Goal: Task Accomplishment & Management: Complete application form

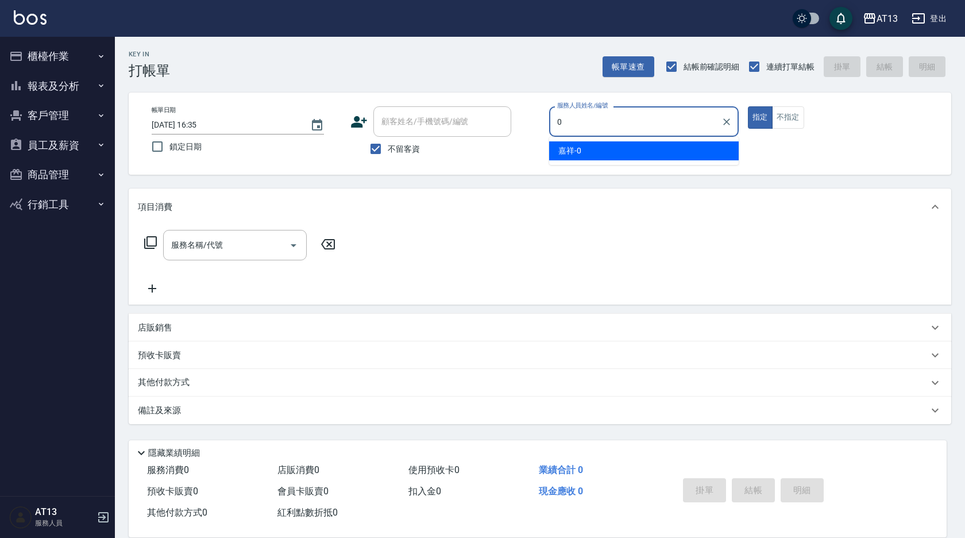
type input "嘉祥-0"
type button "true"
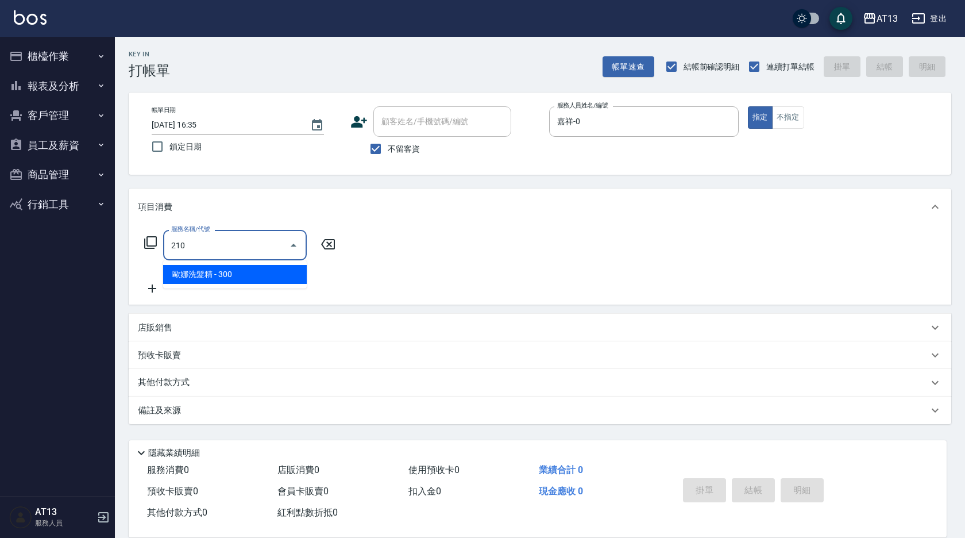
type input "歐娜洗髮精(210)"
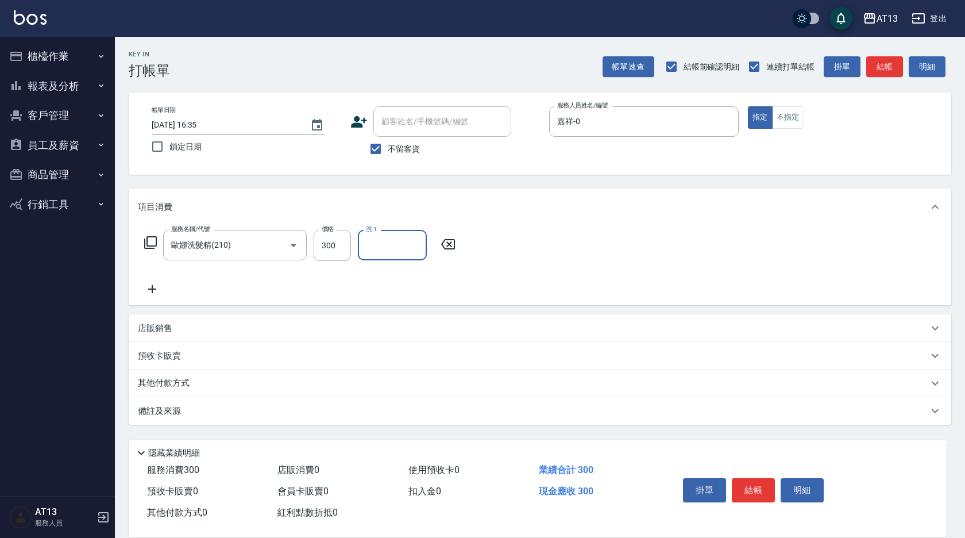
type input "6"
type input "鍾曉恩-26"
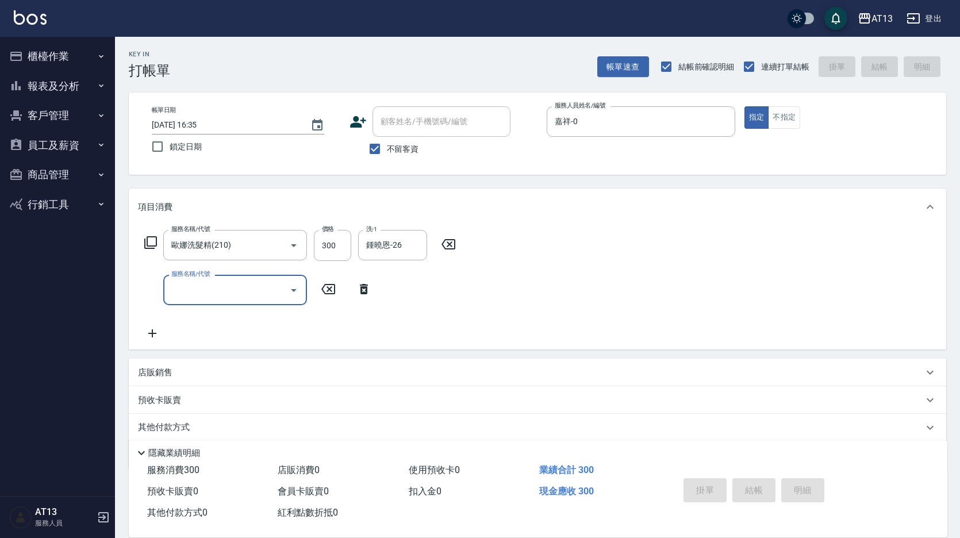
type input "[DATE] 16:37"
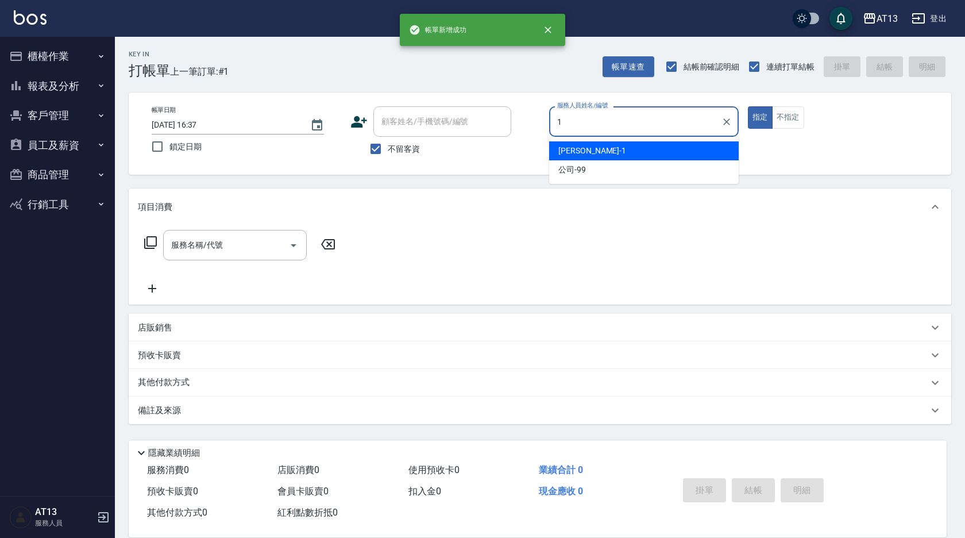
type input "[PERSON_NAME]-1"
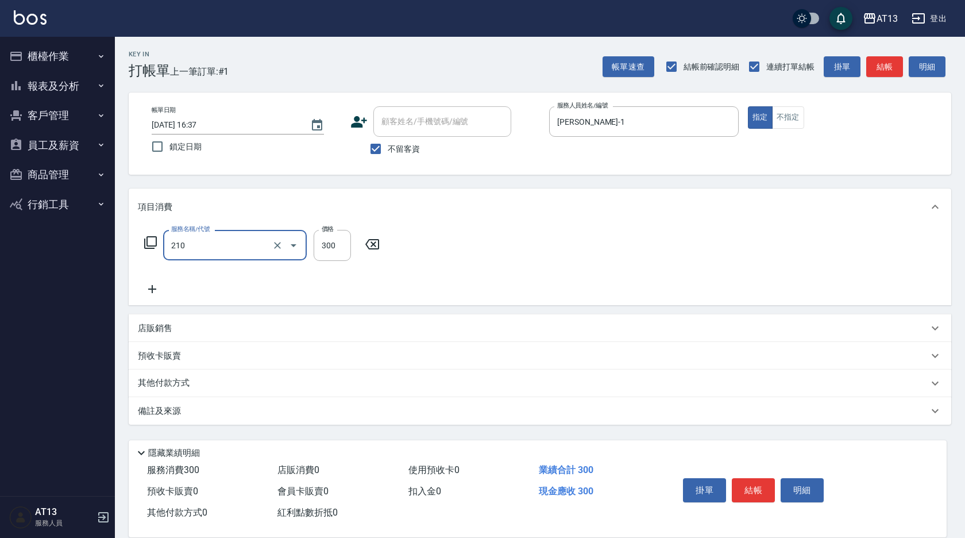
type input "歐娜洗髮精(210)"
type input "妤宸-29"
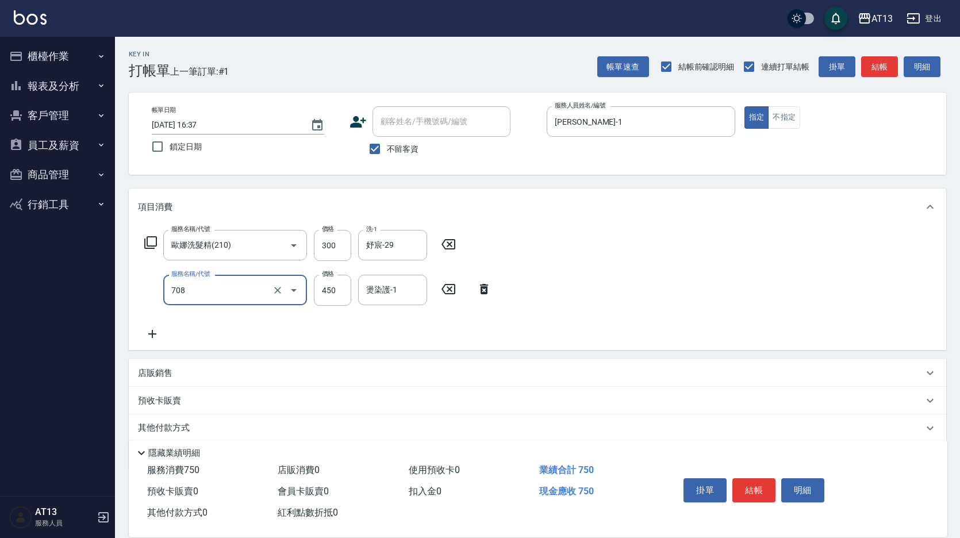
type input "松島舞鶴450(708)"
type input "妤宸-29"
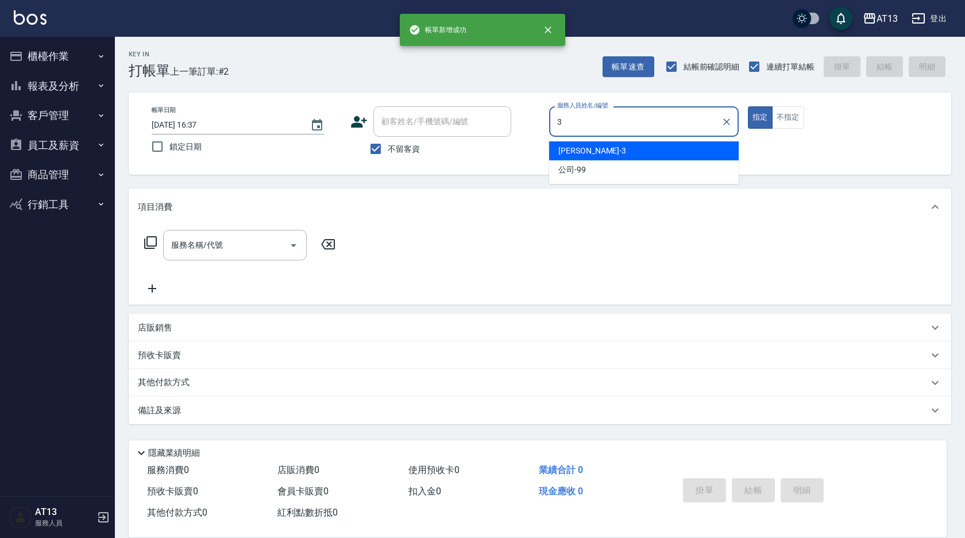
type input "[PERSON_NAME]-3"
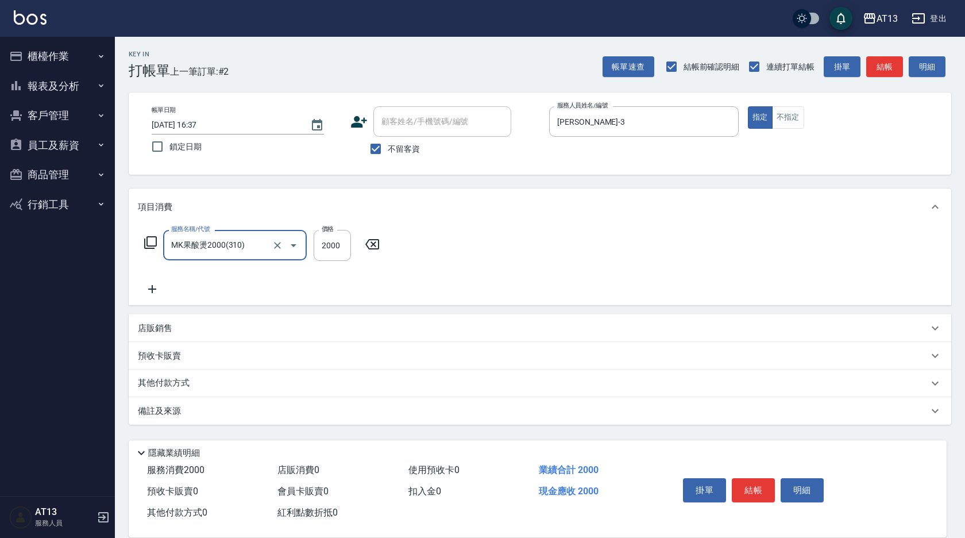
type input "MK果酸燙2000(310)"
click at [520, 241] on icon at bounding box center [524, 244] width 14 height 10
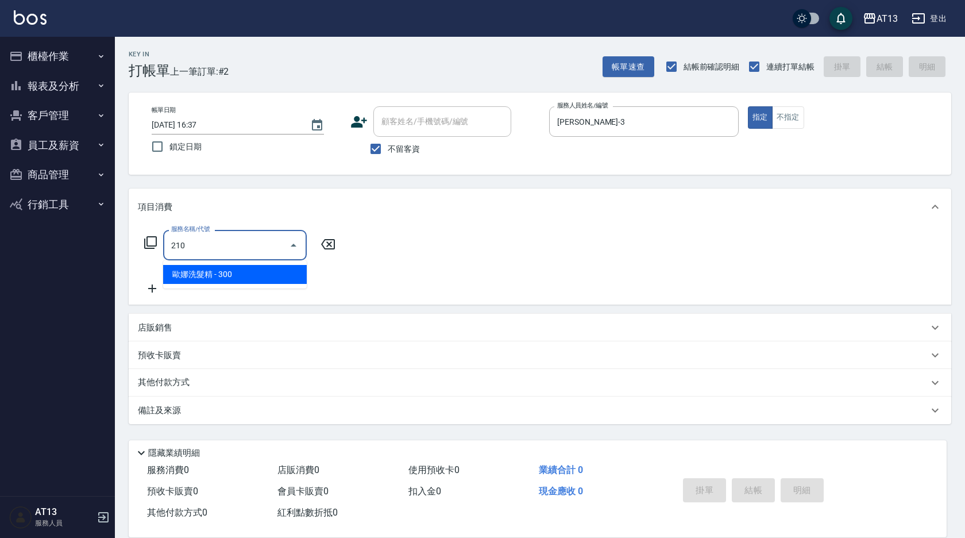
type input "歐娜洗髮精(210)"
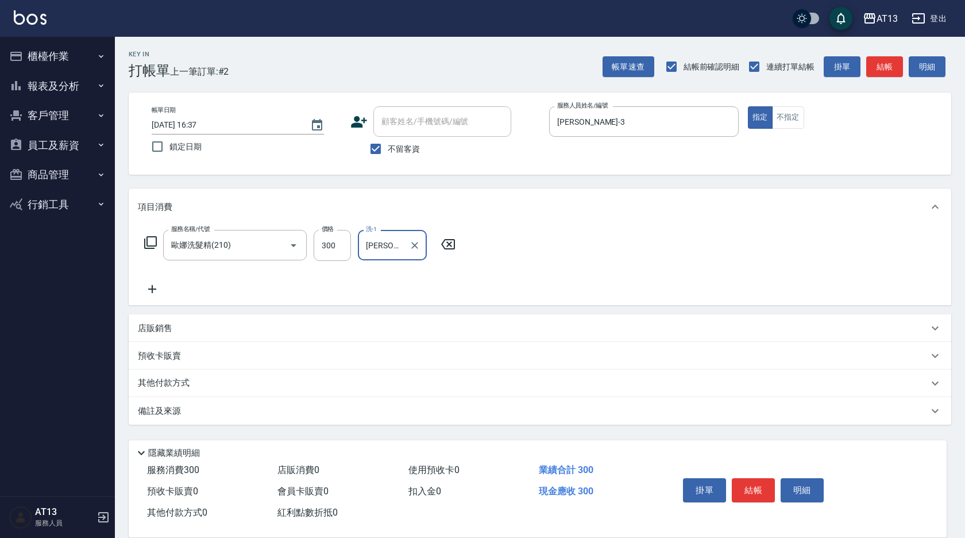
type input "[PERSON_NAME]-31"
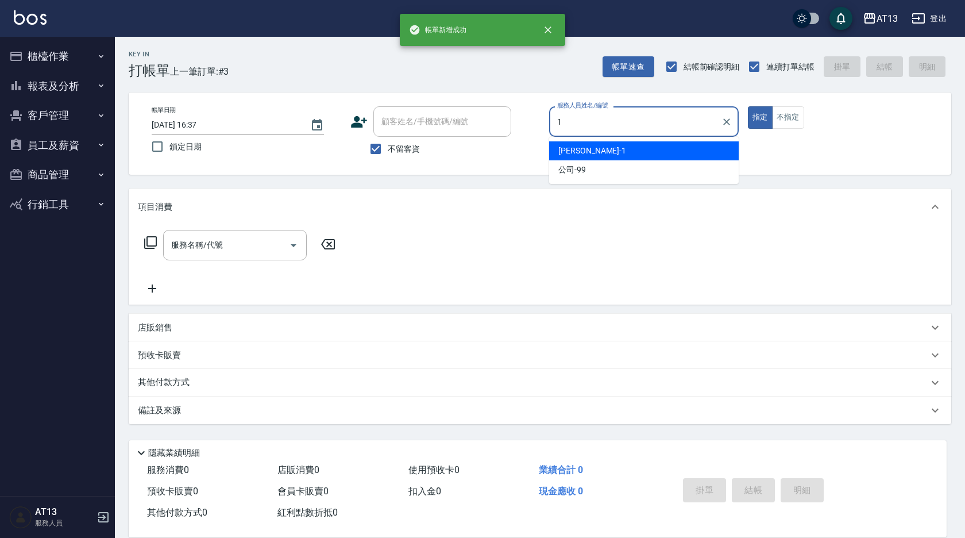
type input "[PERSON_NAME]-1"
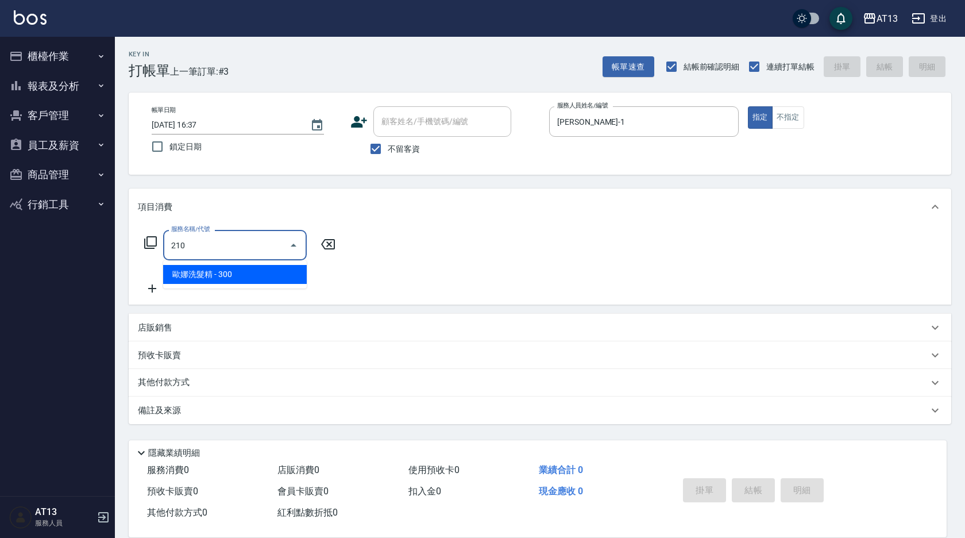
type input "歐娜洗髮精(210)"
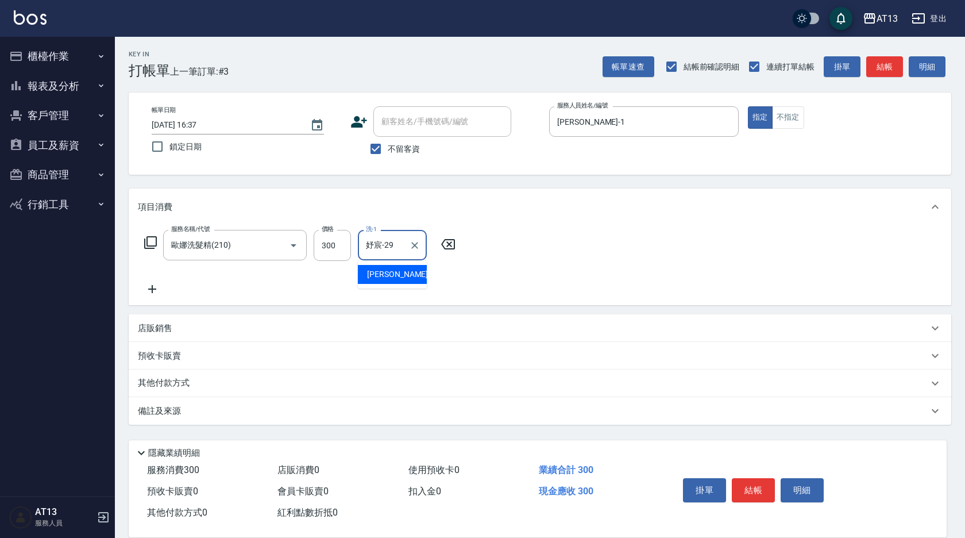
type input "妤宸-29"
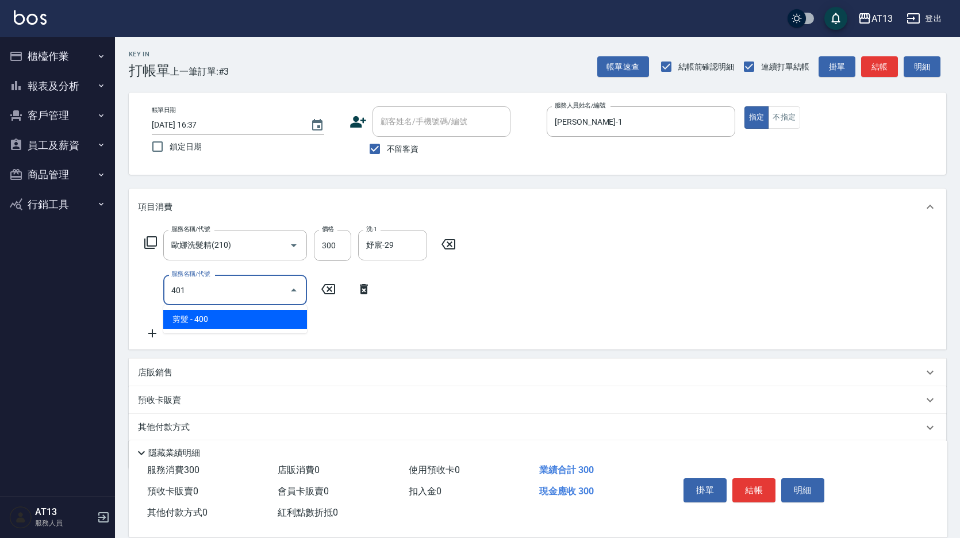
type input "剪髮(401)"
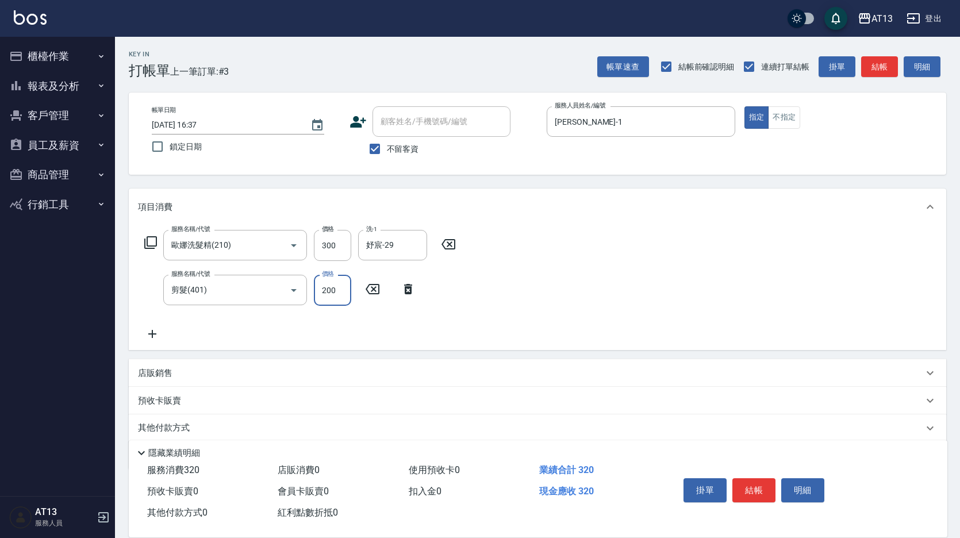
type input "200"
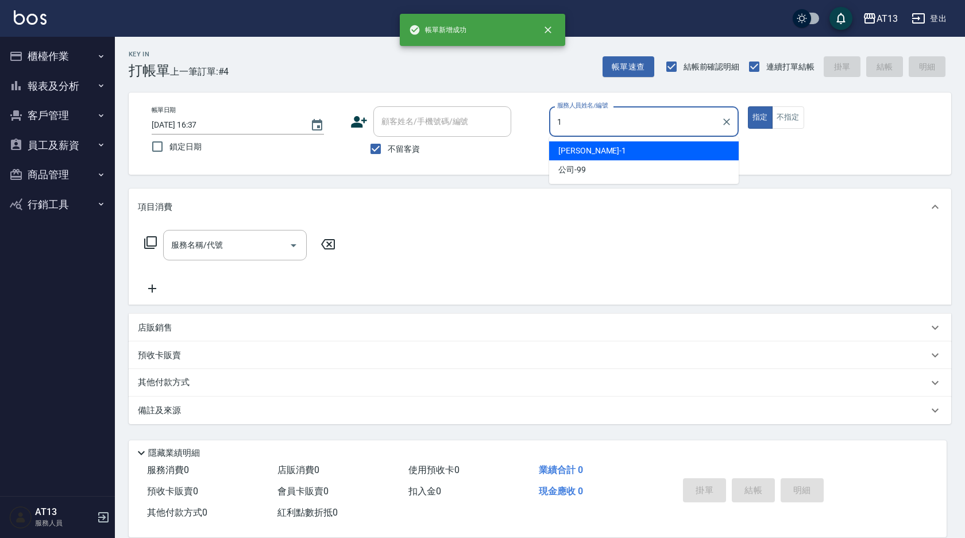
type input "[PERSON_NAME]-1"
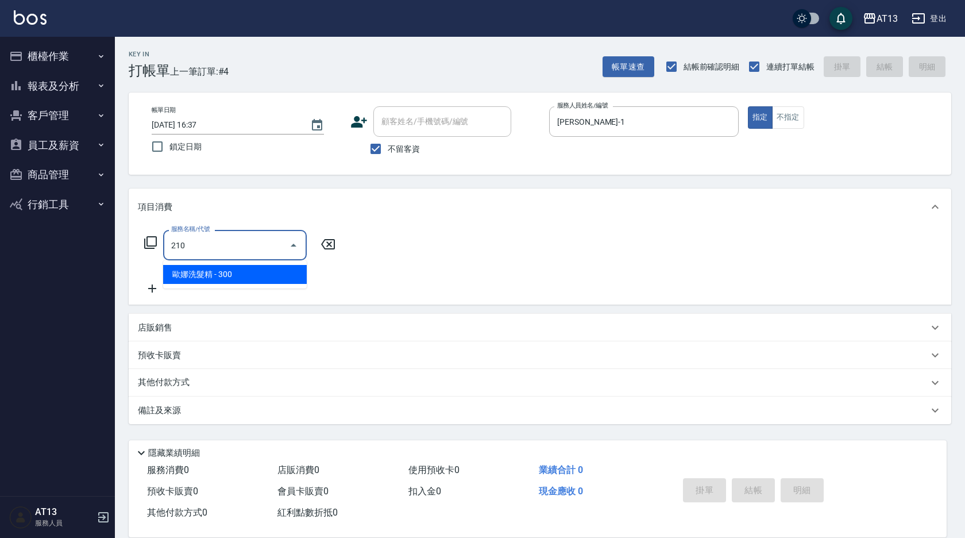
type input "歐娜洗髮精(210)"
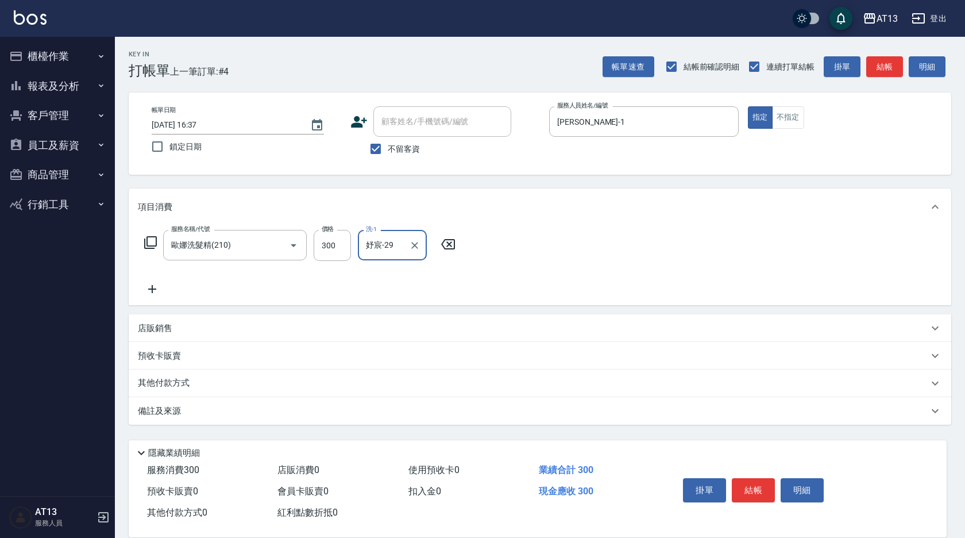
type input "妤宸-29"
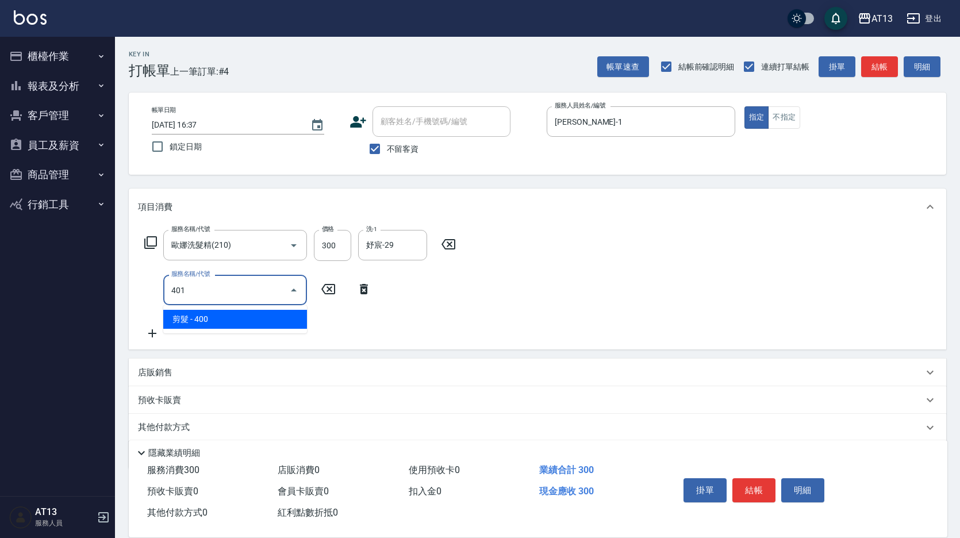
type input "剪髮(401)"
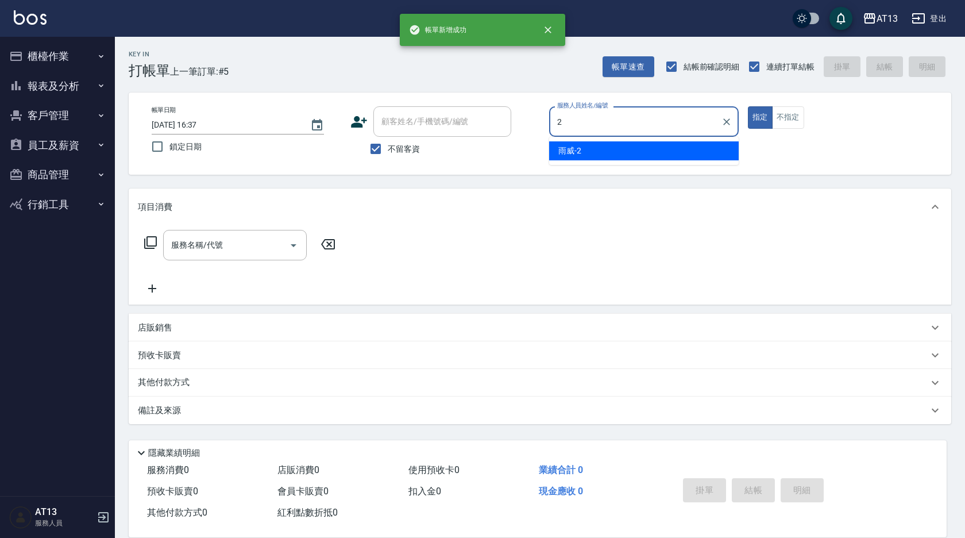
type input "雨威-2"
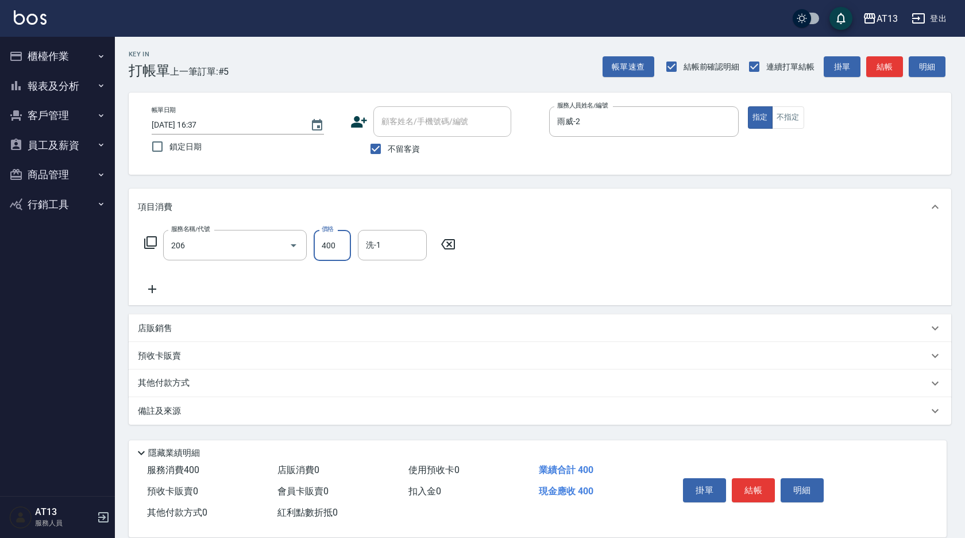
type input "健康洗(206)"
type input "雨威-2"
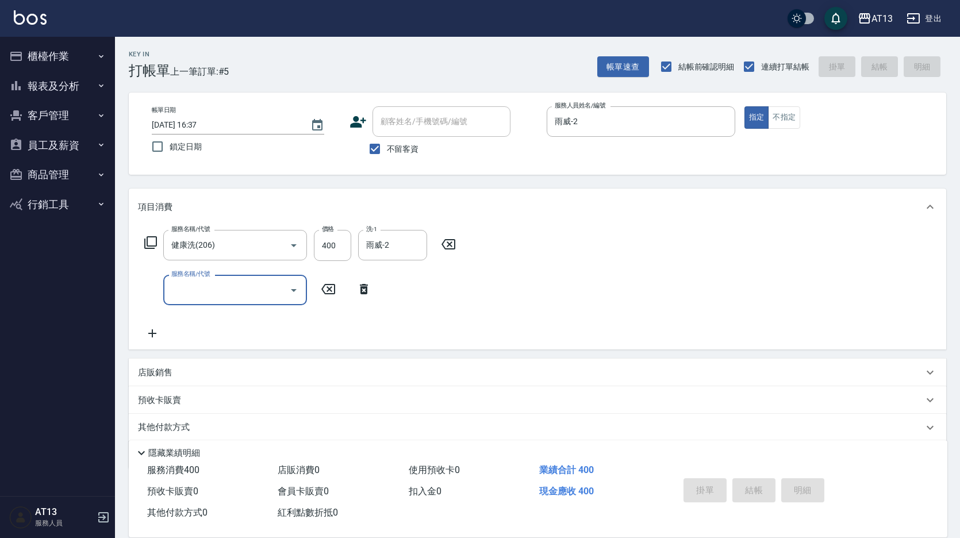
type input "[DATE] 16:38"
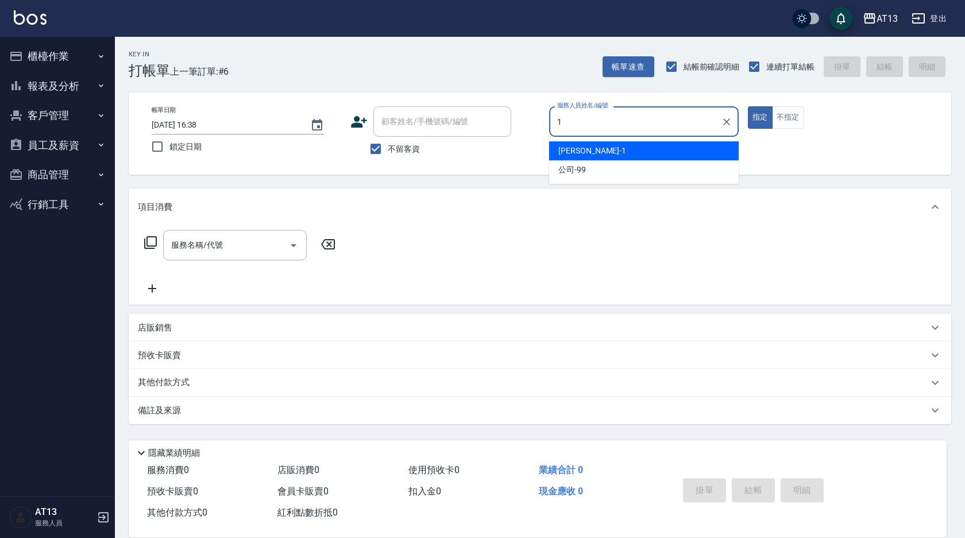
type input "[PERSON_NAME]-1"
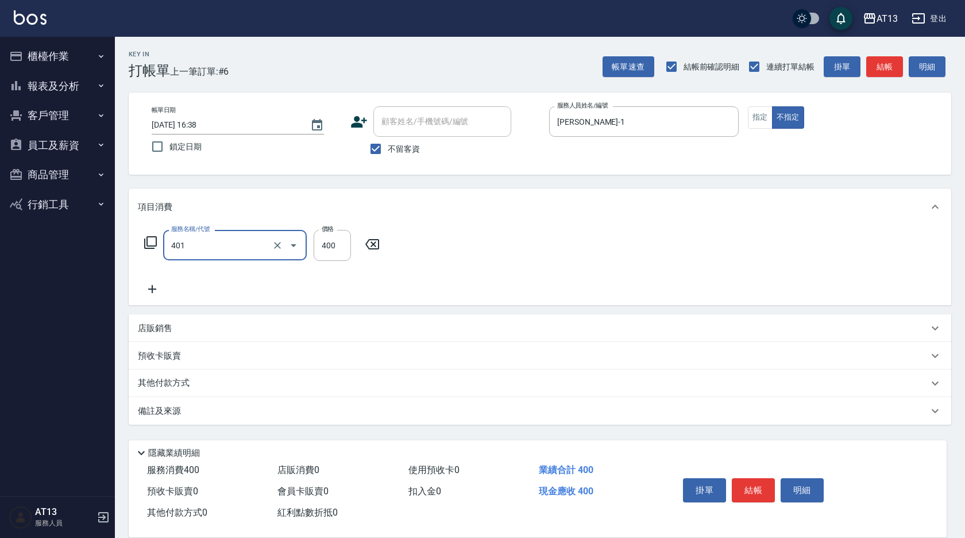
type input "剪髮(401)"
type input "50"
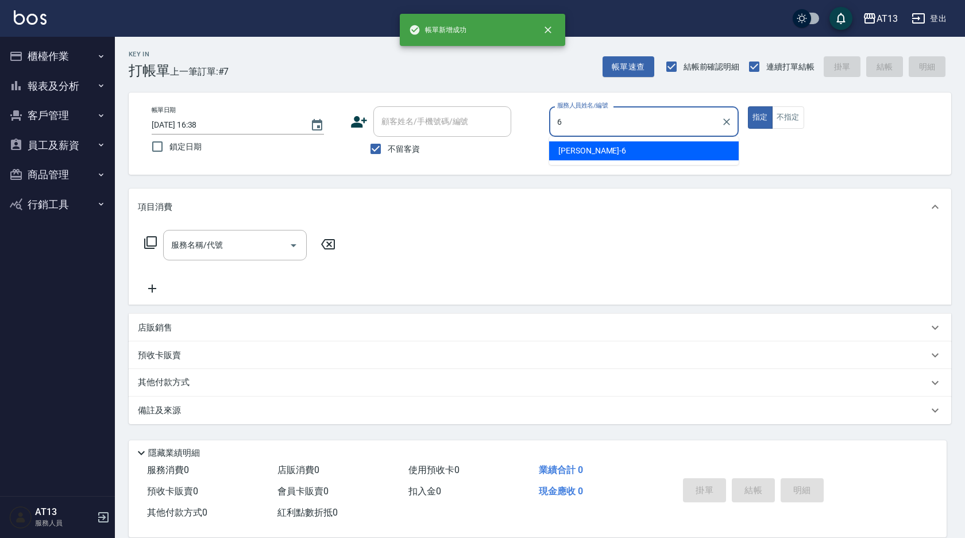
type input "[PERSON_NAME]-6"
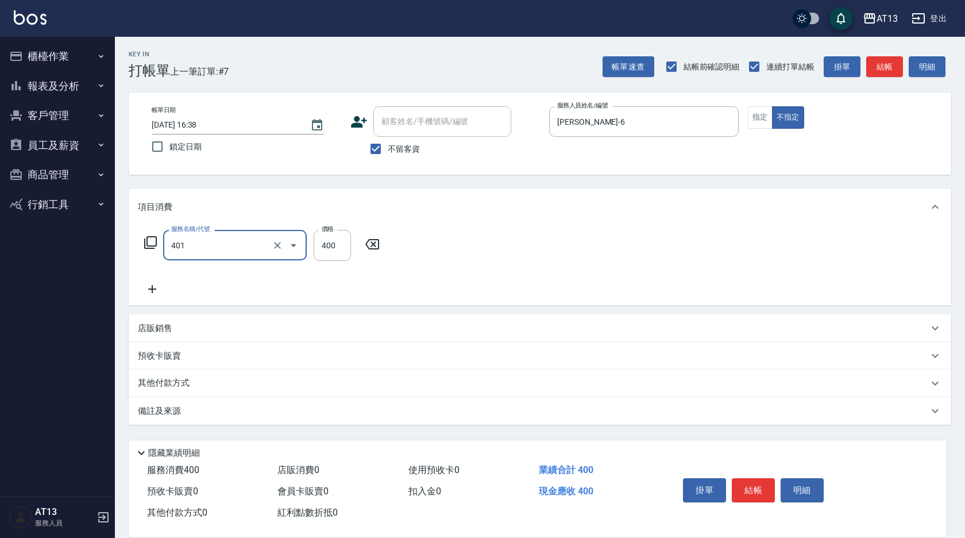
type input "剪髮(401)"
type input "200"
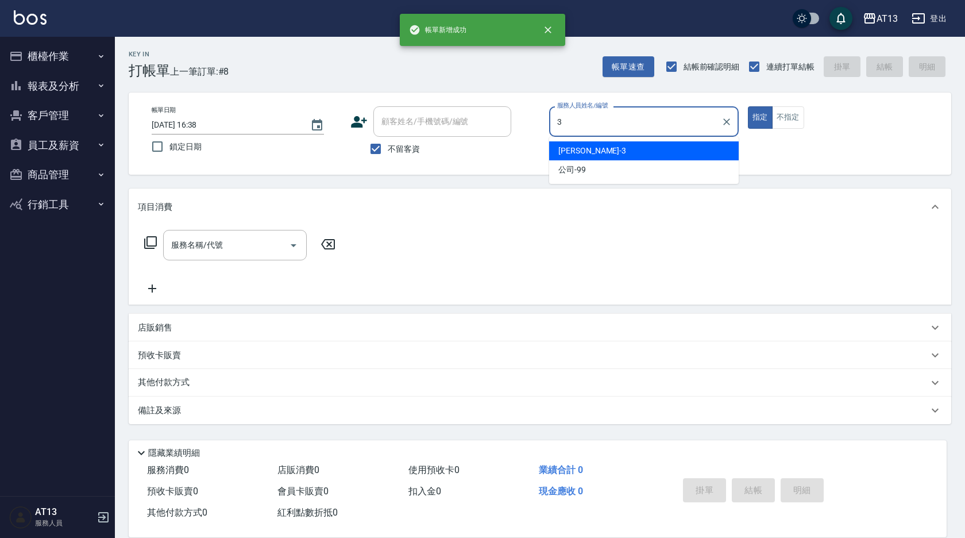
type input "[PERSON_NAME]-3"
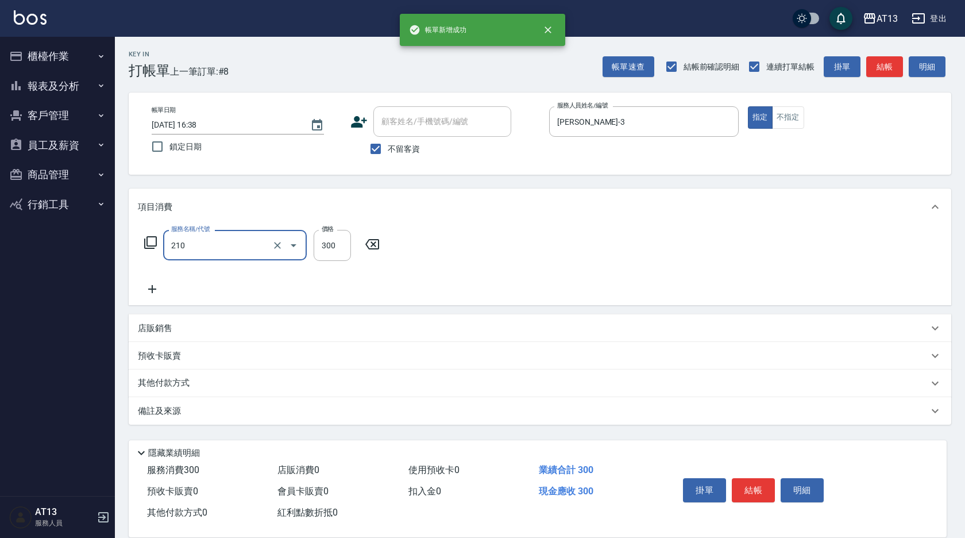
type input "歐娜洗髮精(210)"
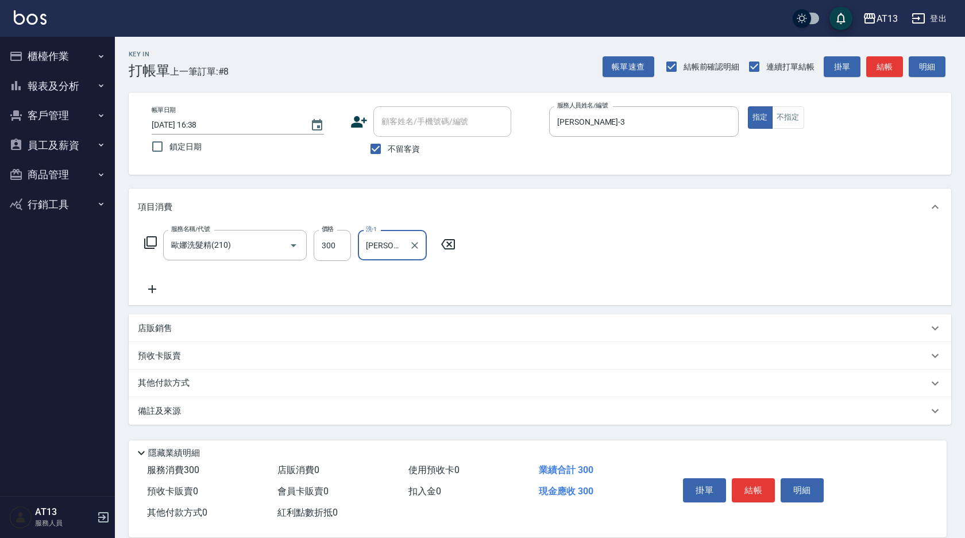
type input "[PERSON_NAME]-31"
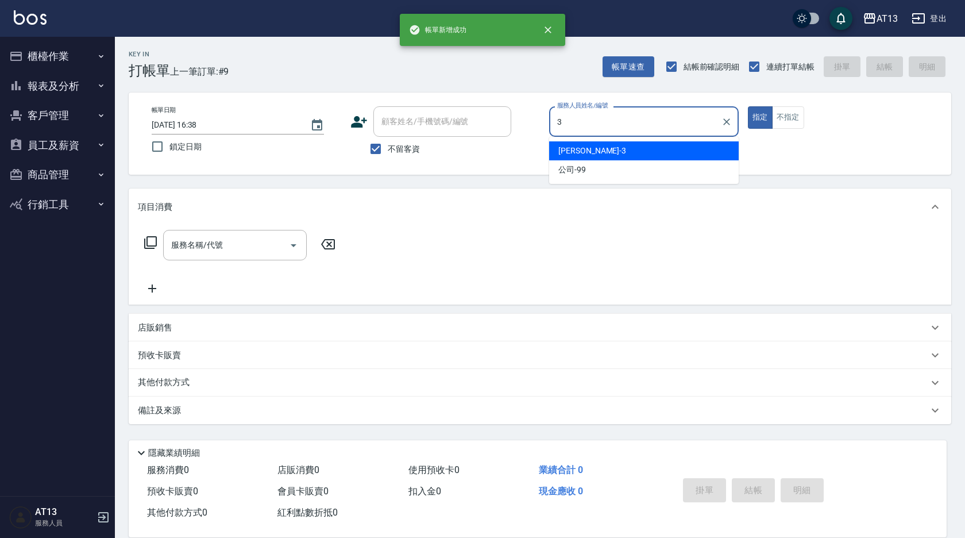
type input "[PERSON_NAME]-3"
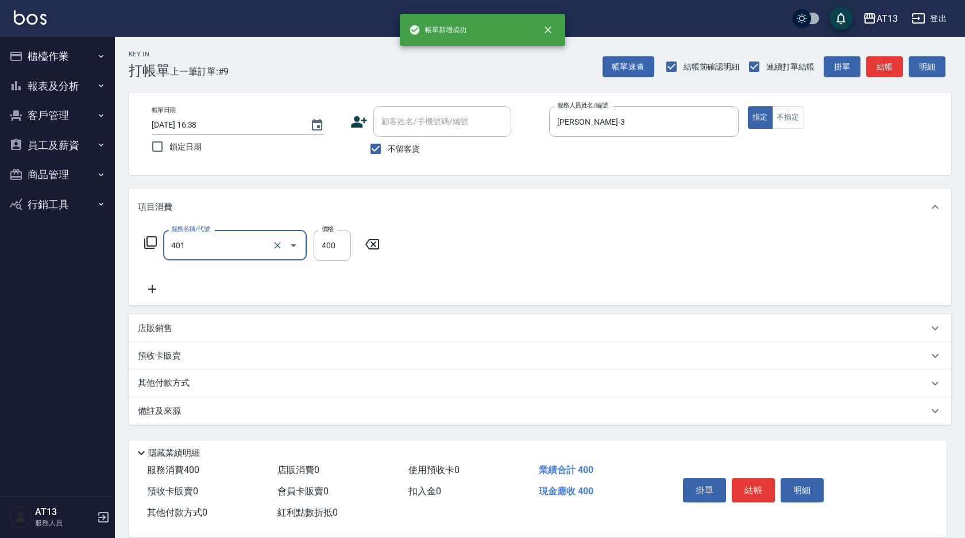
type input "剪髮(401)"
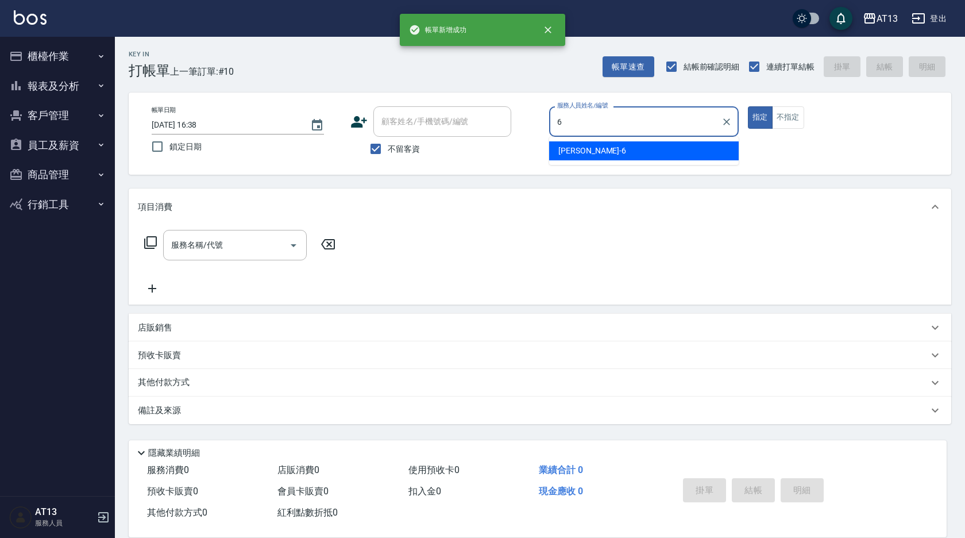
type input "[PERSON_NAME]-6"
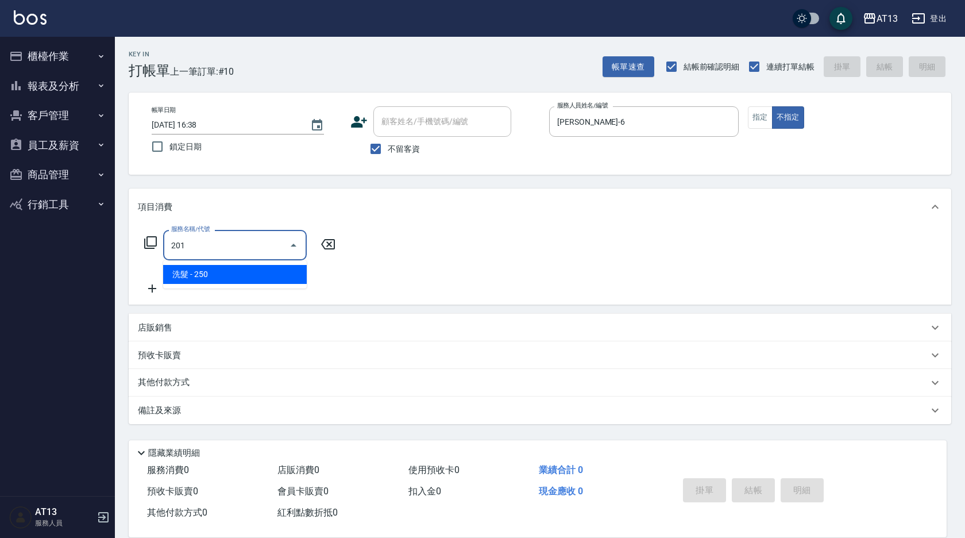
type input "洗髮(201)"
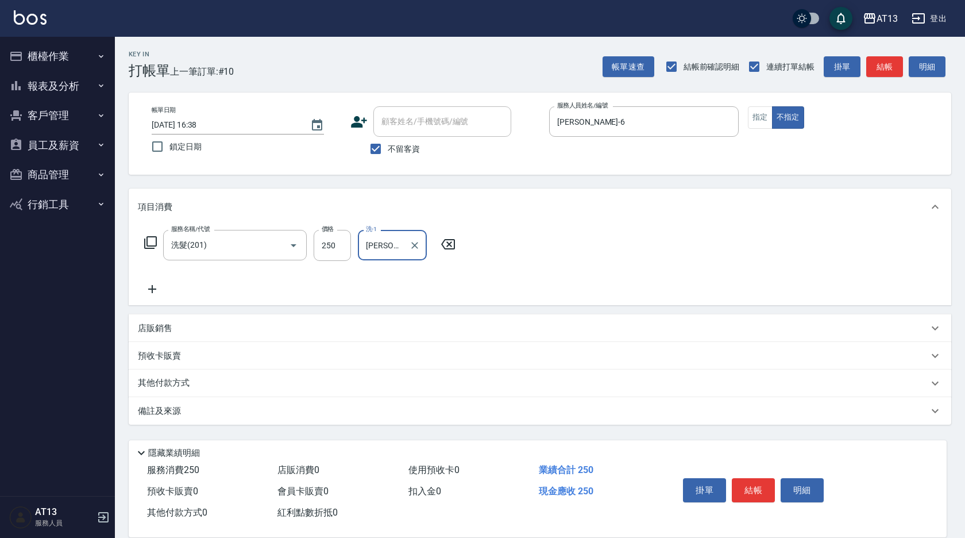
type input "[PERSON_NAME]-6"
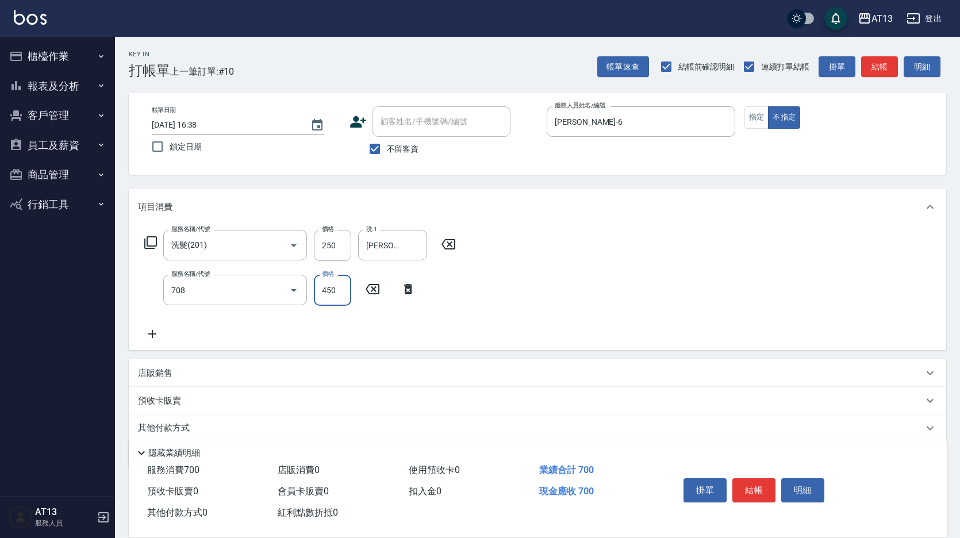
type input "松島舞鶴450(708)"
type input "妤宸-29"
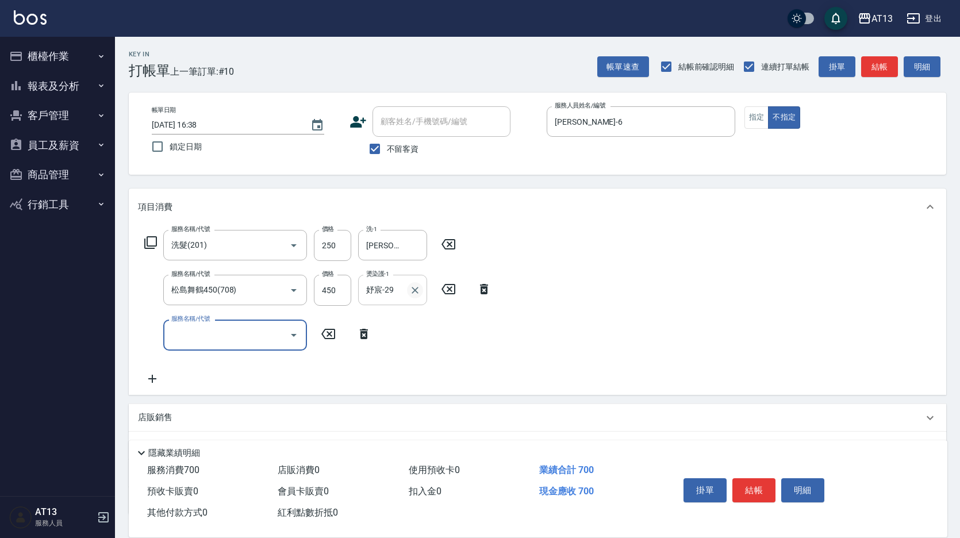
click at [415, 291] on icon "Clear" at bounding box center [414, 289] width 11 height 11
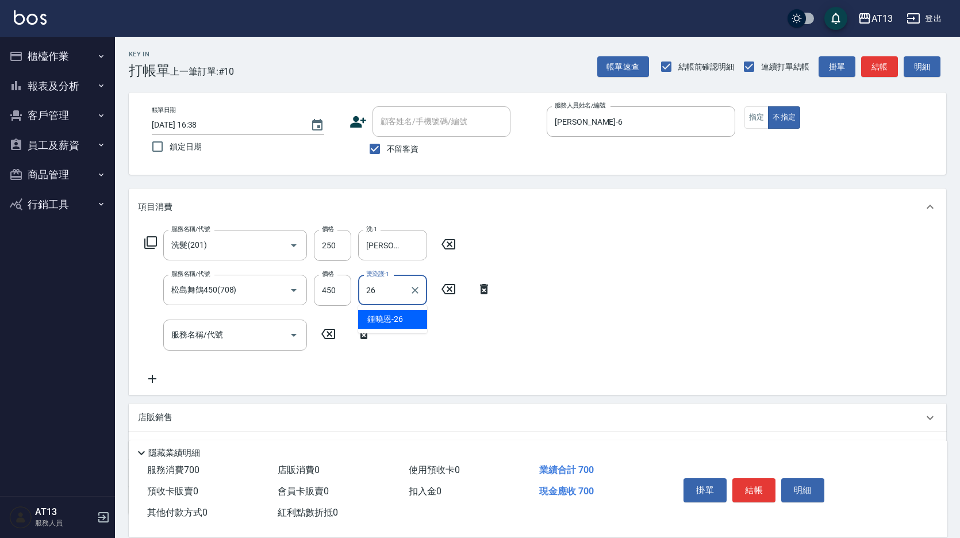
type input "鍾曉恩-26"
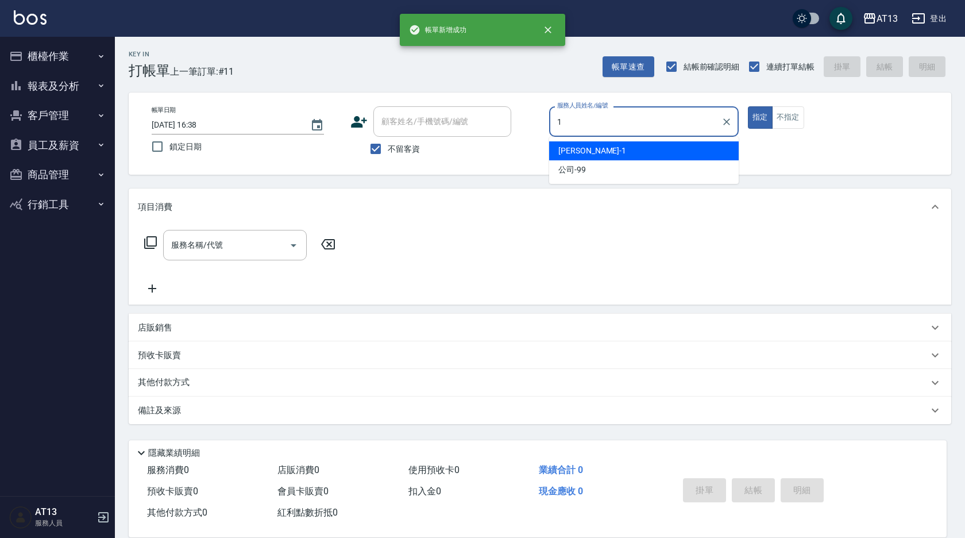
type input "[PERSON_NAME]-1"
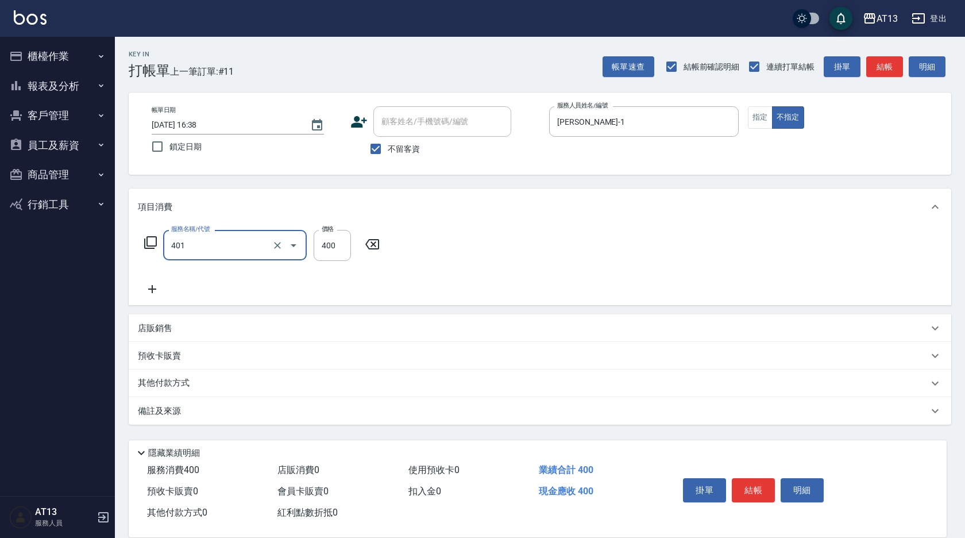
type input "剪髮(401)"
type input "200"
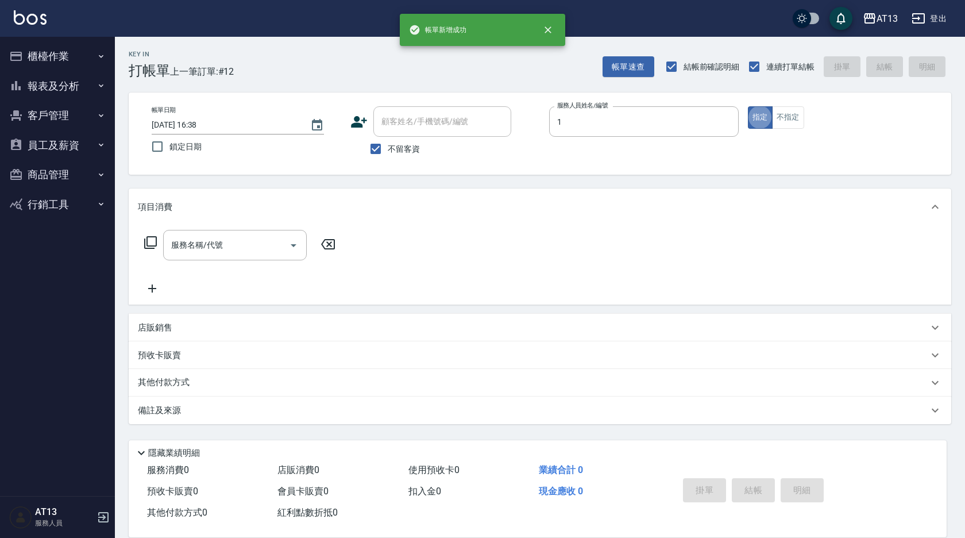
type input "[PERSON_NAME]-1"
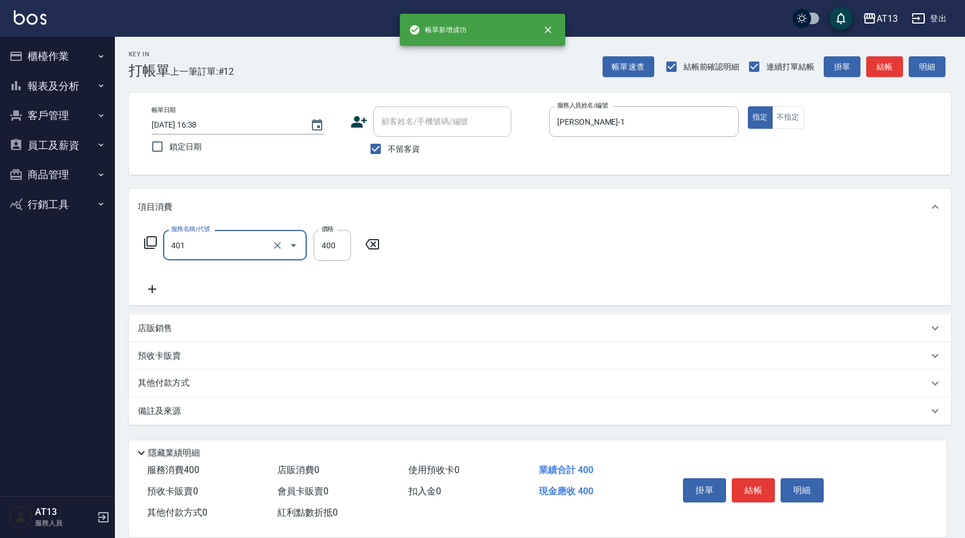
type input "剪髮(401)"
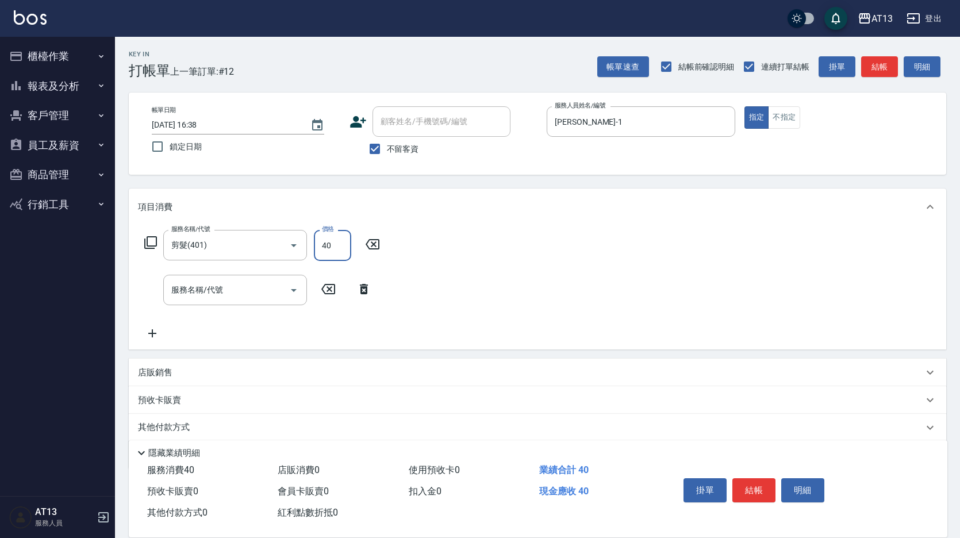
click at [345, 243] on input "40" at bounding box center [332, 245] width 37 height 31
type input "450"
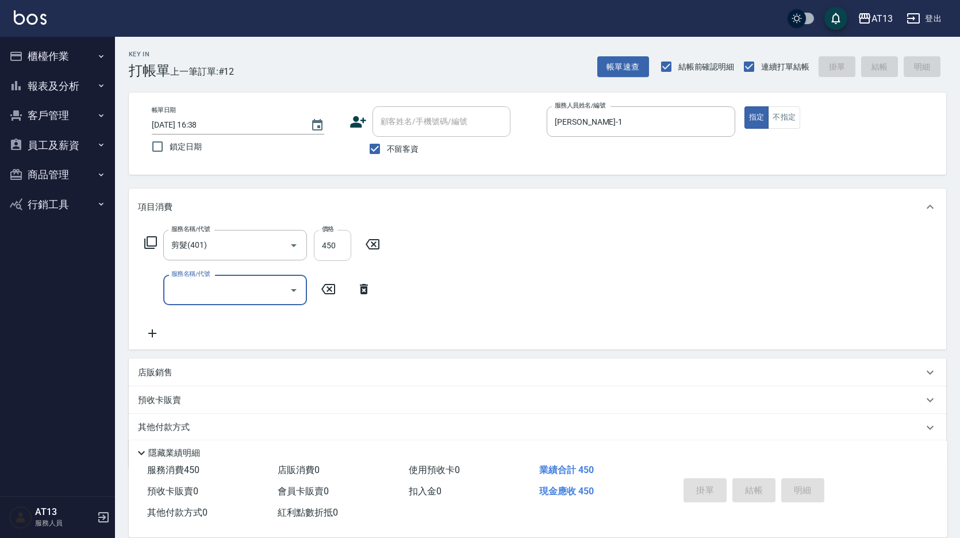
type input "[DATE] 16:39"
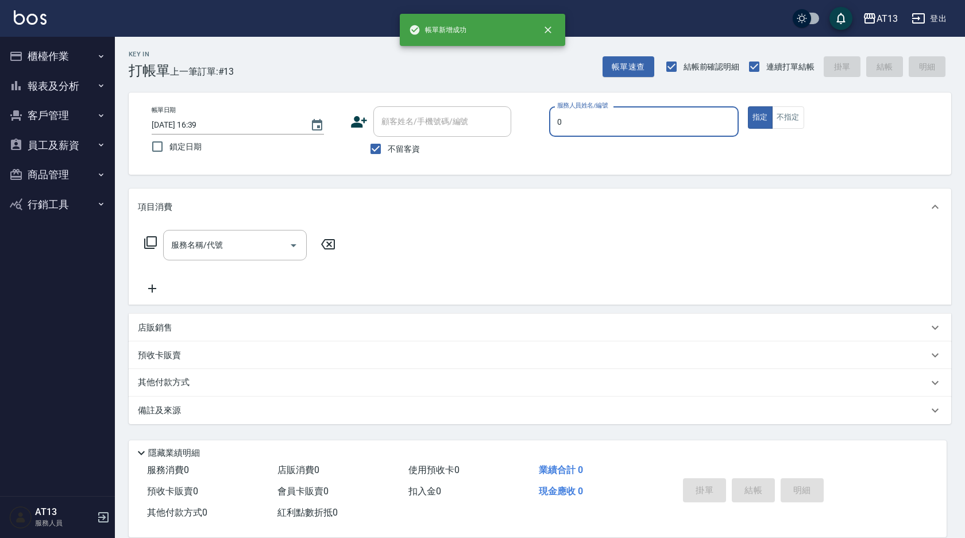
type input "嘉祥-0"
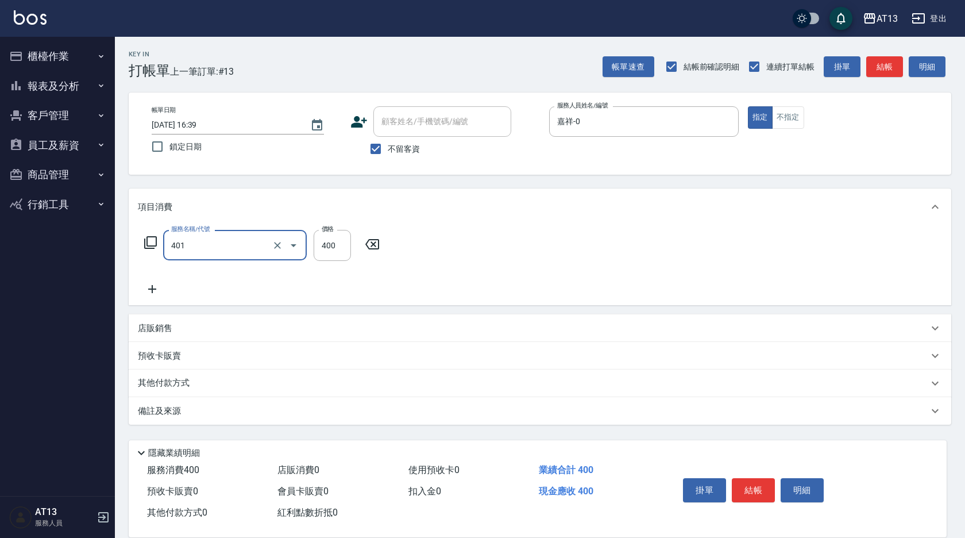
type input "剪髮(401)"
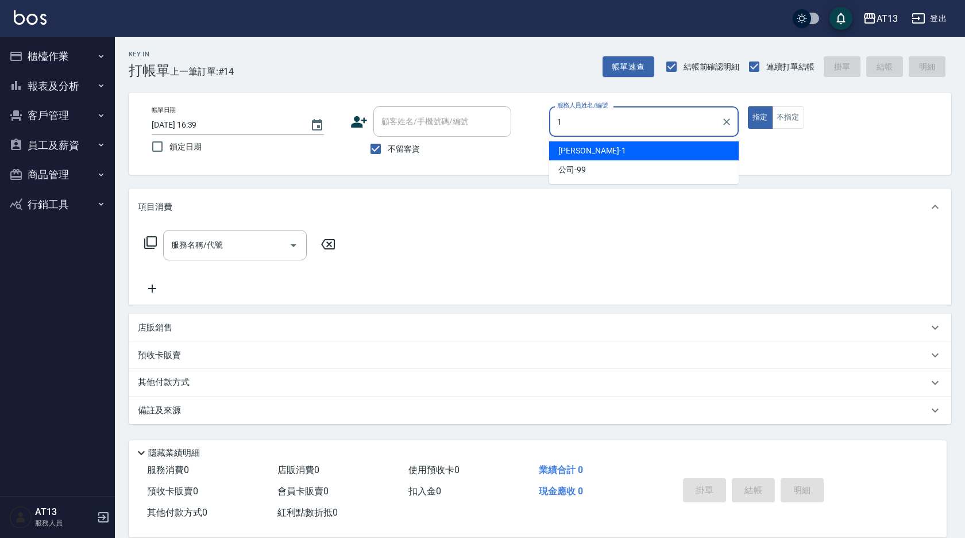
type input "[PERSON_NAME]-1"
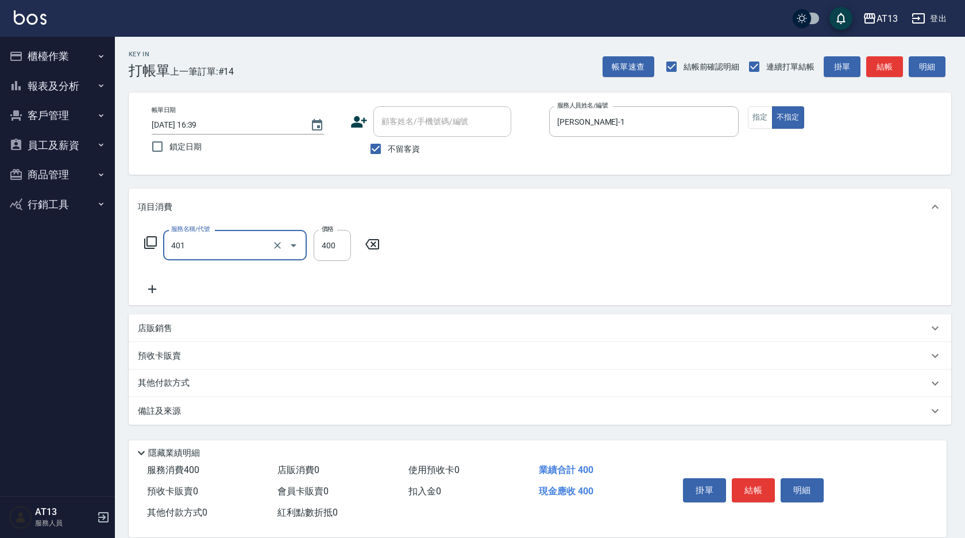
type input "剪髮(401)"
type input "200"
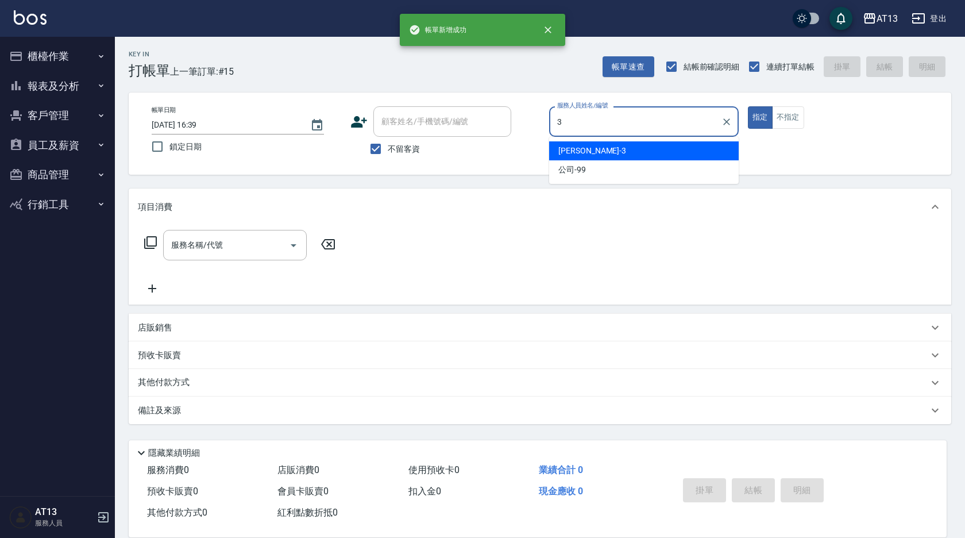
type input "[PERSON_NAME]-3"
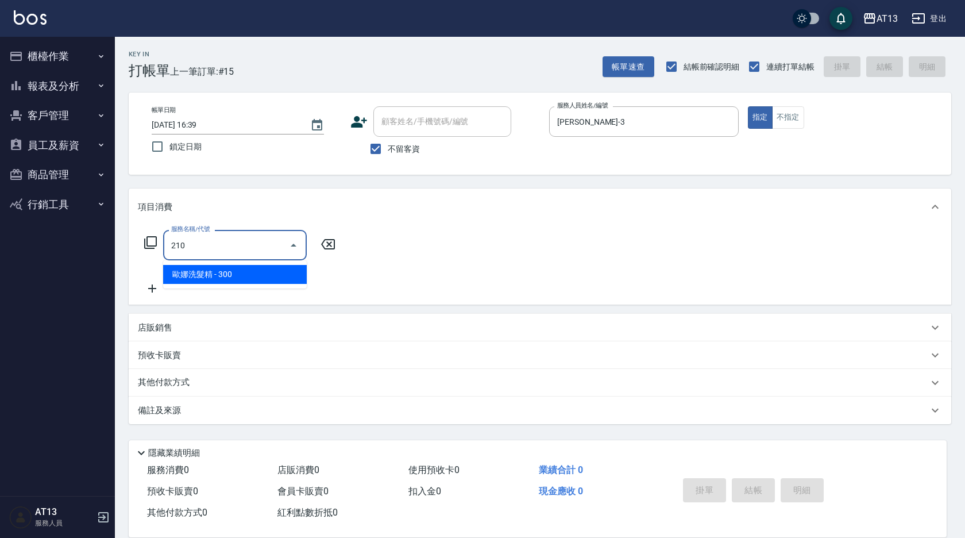
type input "歐娜洗髮精(210)"
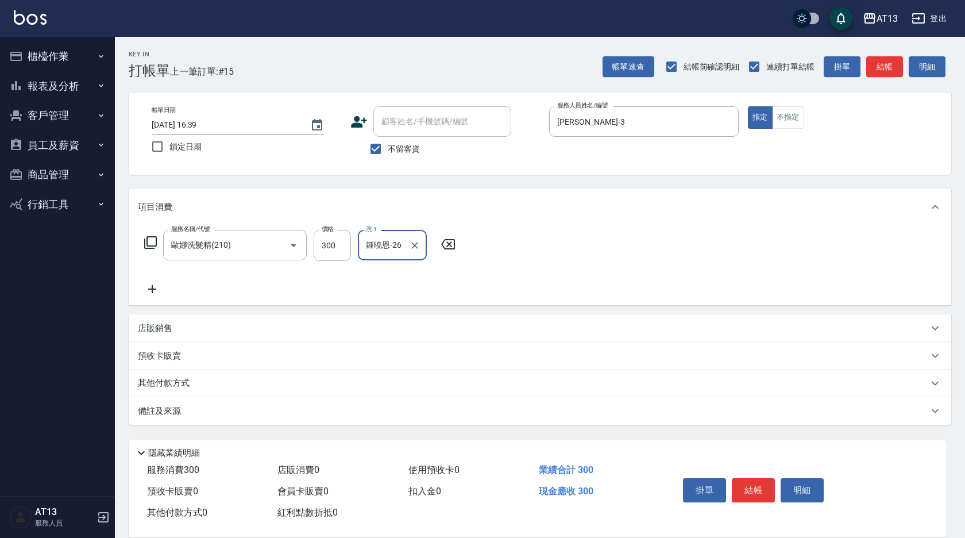
type input "鍾曉恩-26"
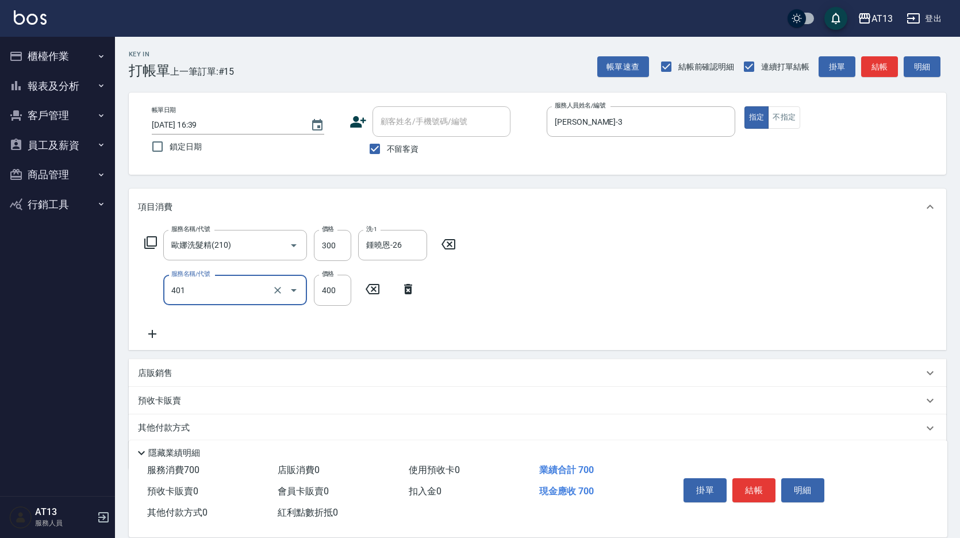
type input "剪髮(401)"
type input "300"
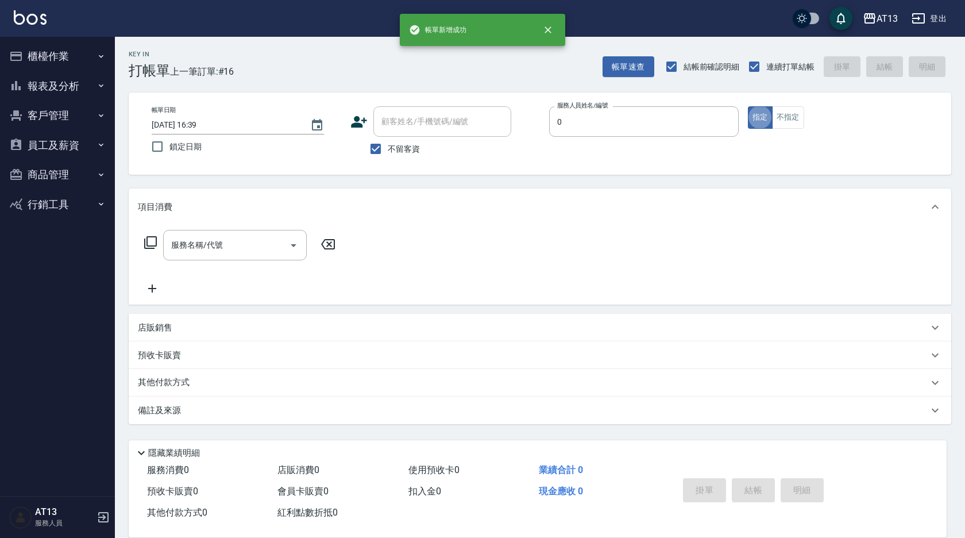
type input "嘉祥-0"
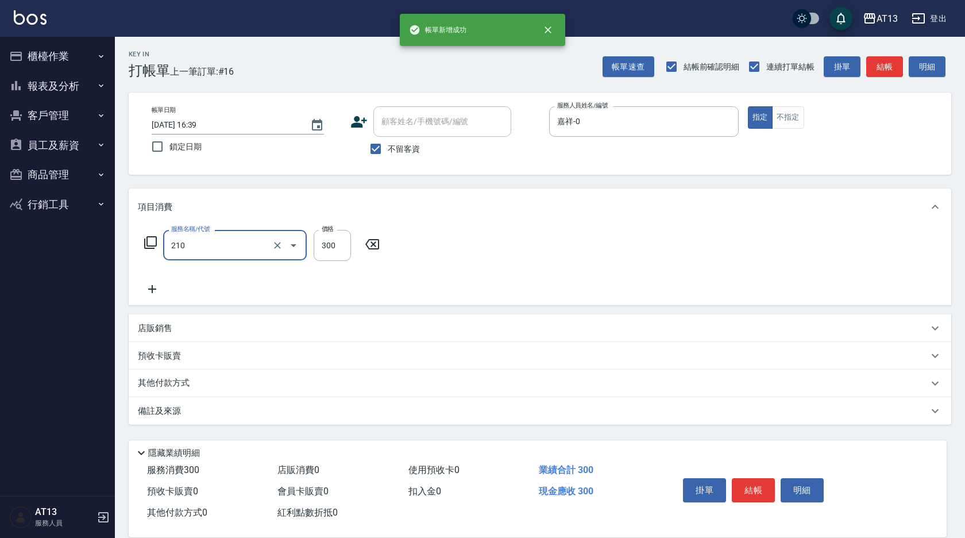
type input "歐娜洗髮精(210)"
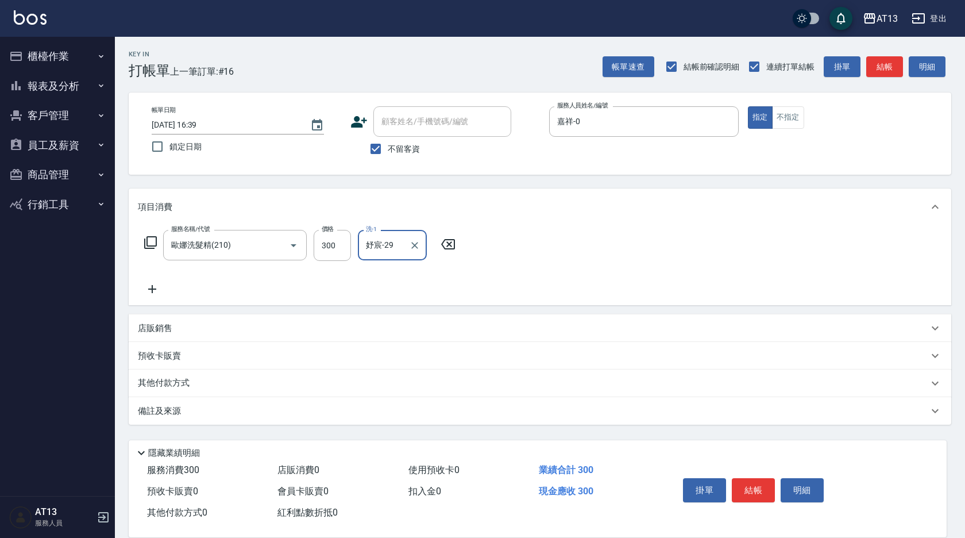
type input "妤宸-29"
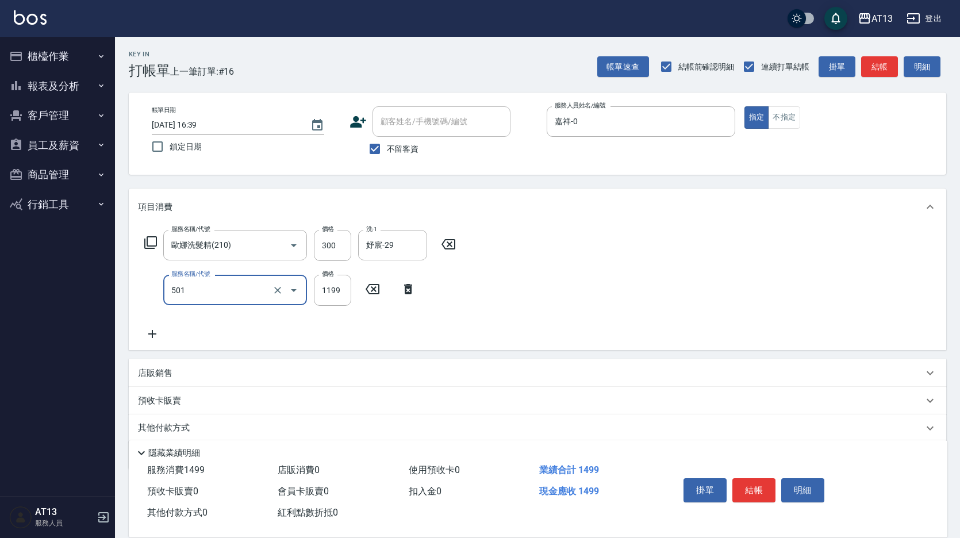
type input "染髮(501)"
type input "1200"
type input "妤宸-29"
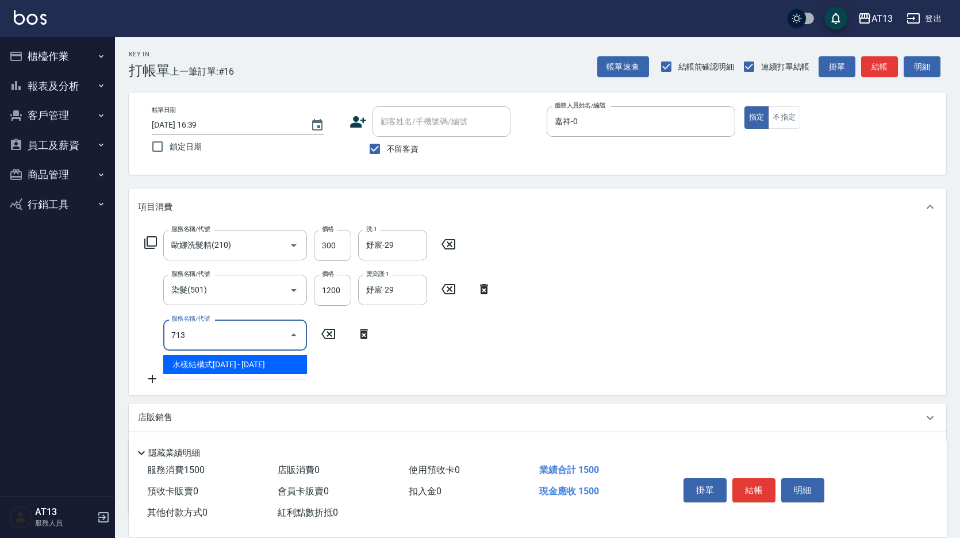
type input "水樣結構式1200(713)"
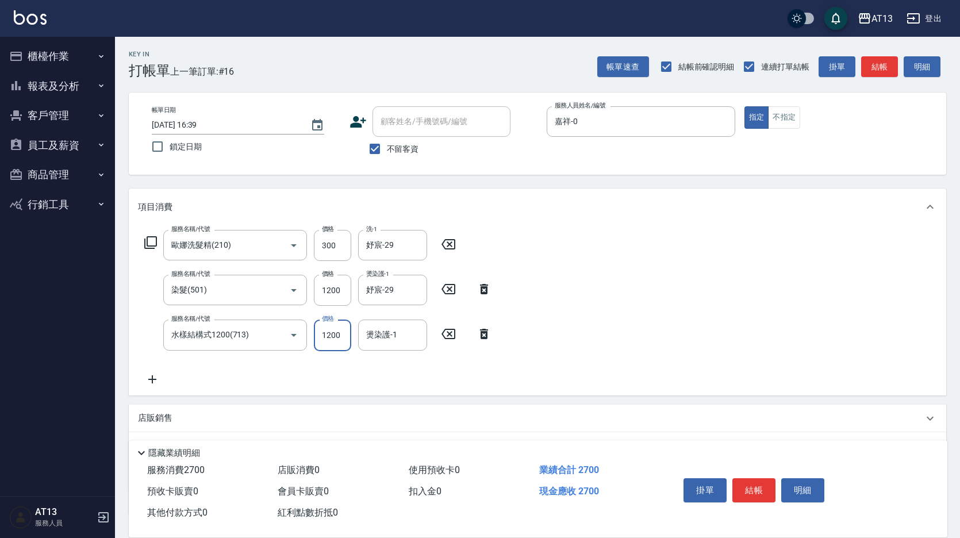
click at [335, 341] on input "1200" at bounding box center [332, 334] width 37 height 31
type input "840"
type input "妤宸-29"
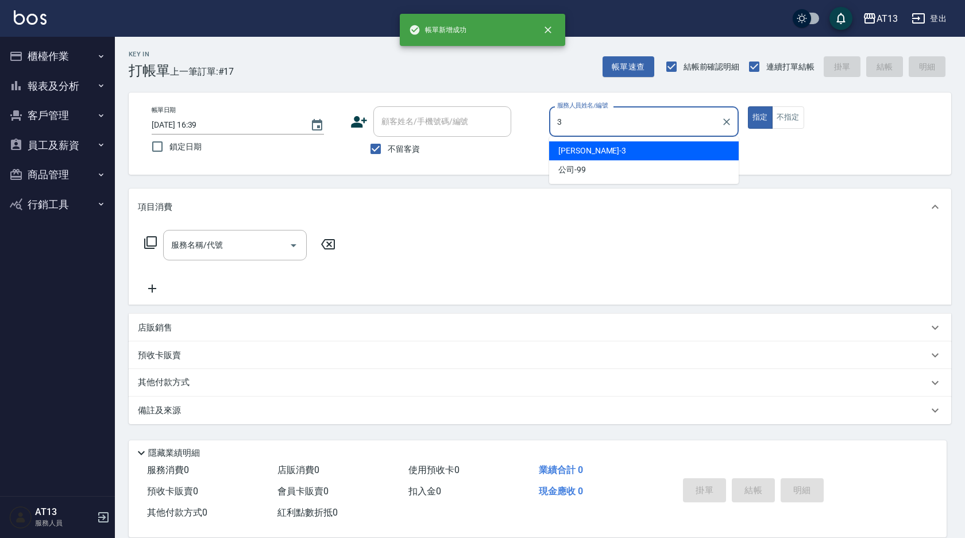
type input "[PERSON_NAME]-3"
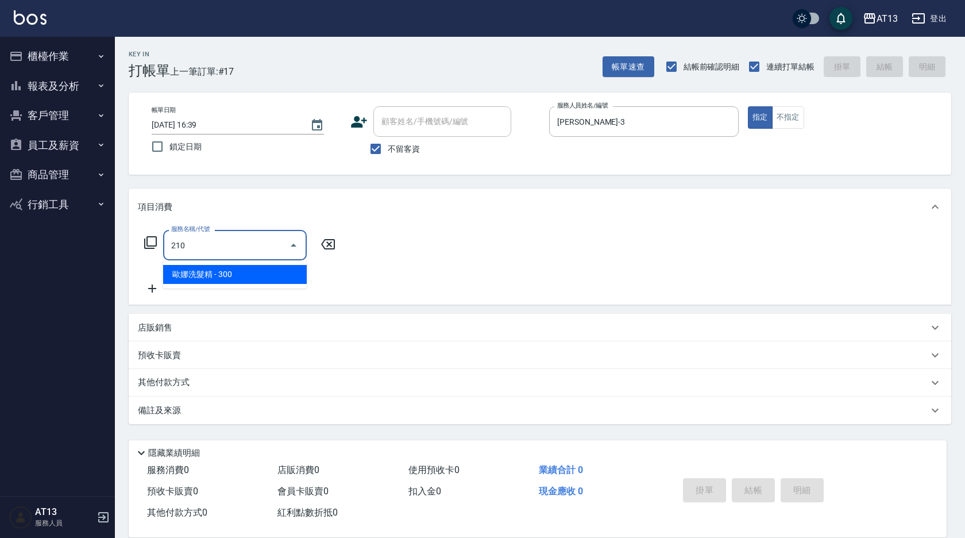
type input "歐娜洗髮精(210)"
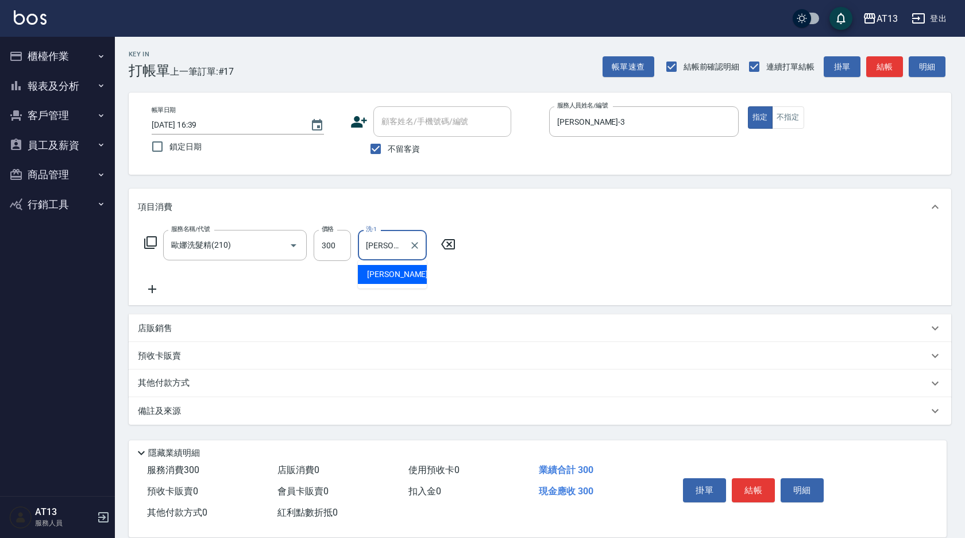
type input "[PERSON_NAME]-31"
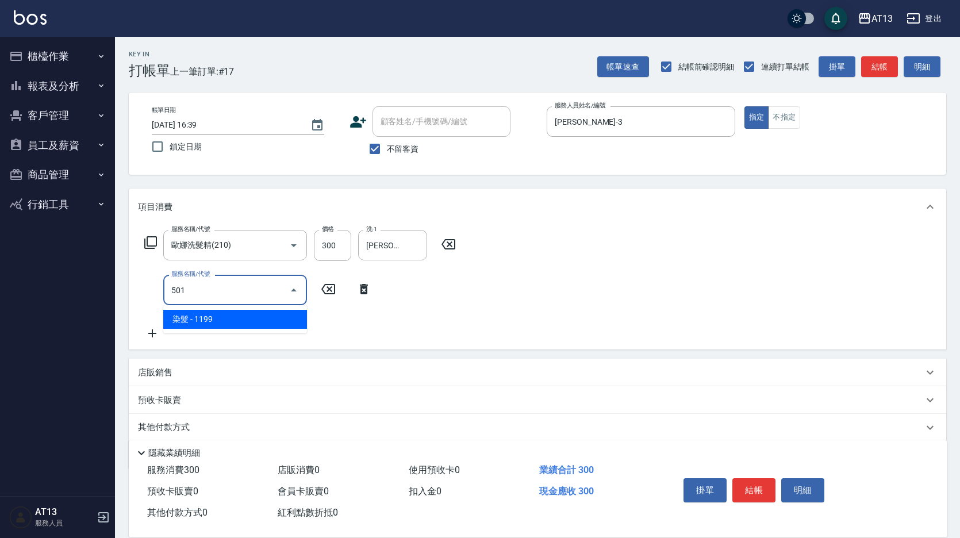
type input "染髮(501)"
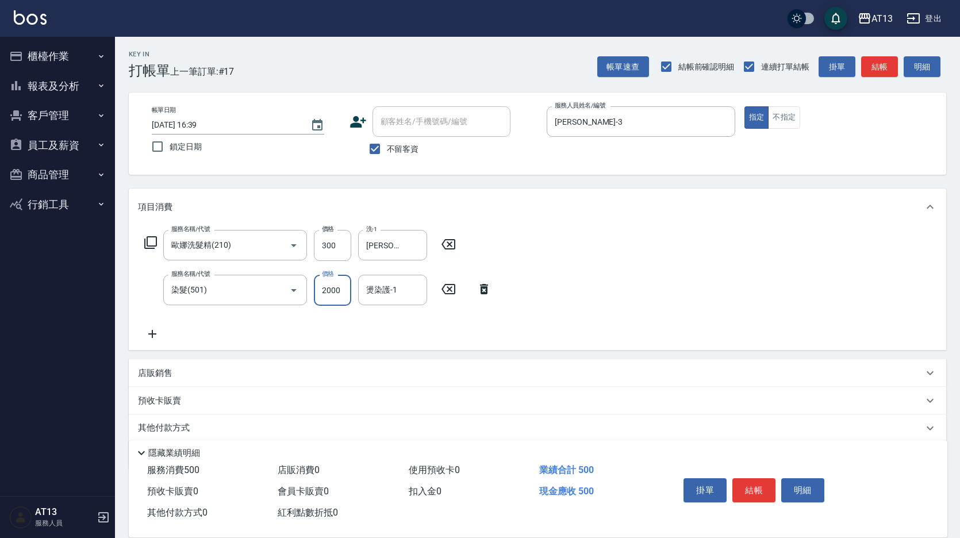
type input "2000"
type input "[PERSON_NAME]-31"
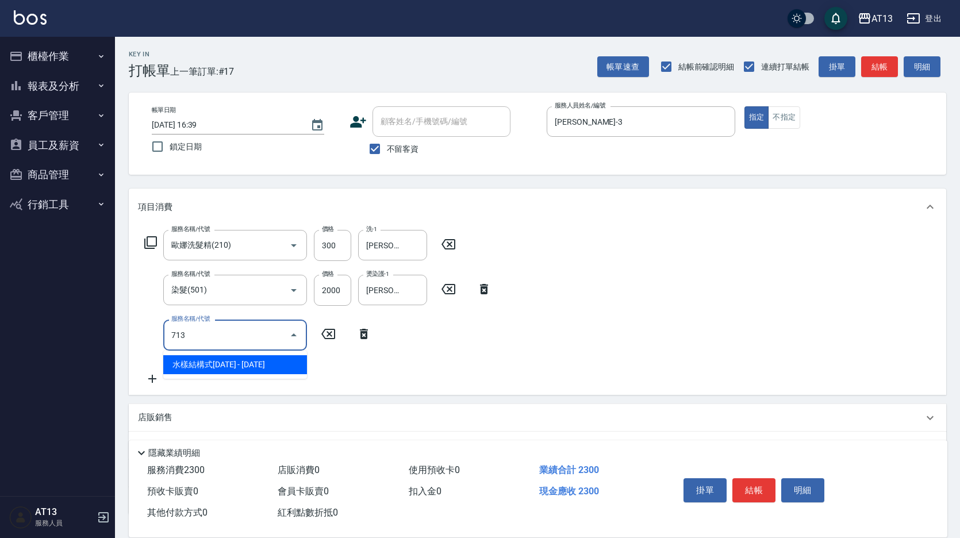
type input "水樣結構式1200(713)"
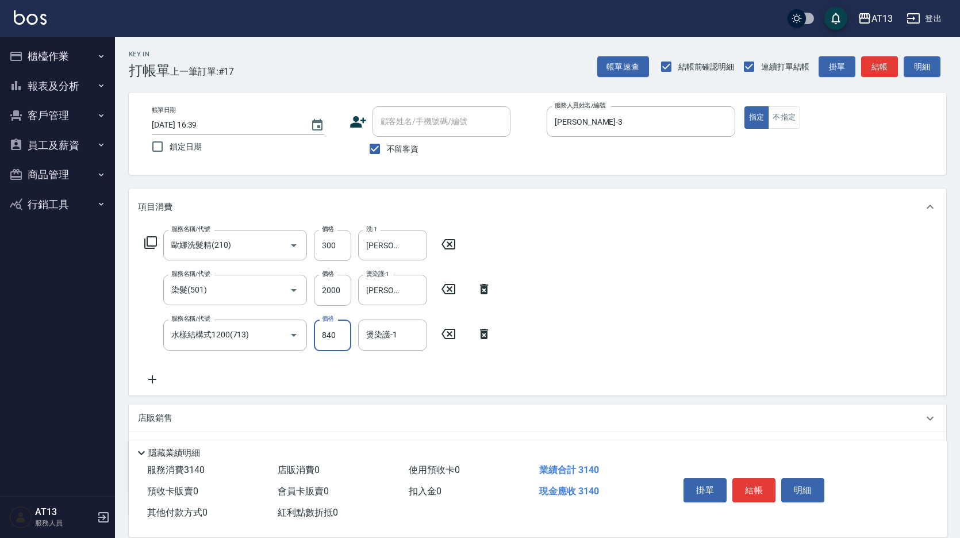
type input "840"
type input "[PERSON_NAME]-31"
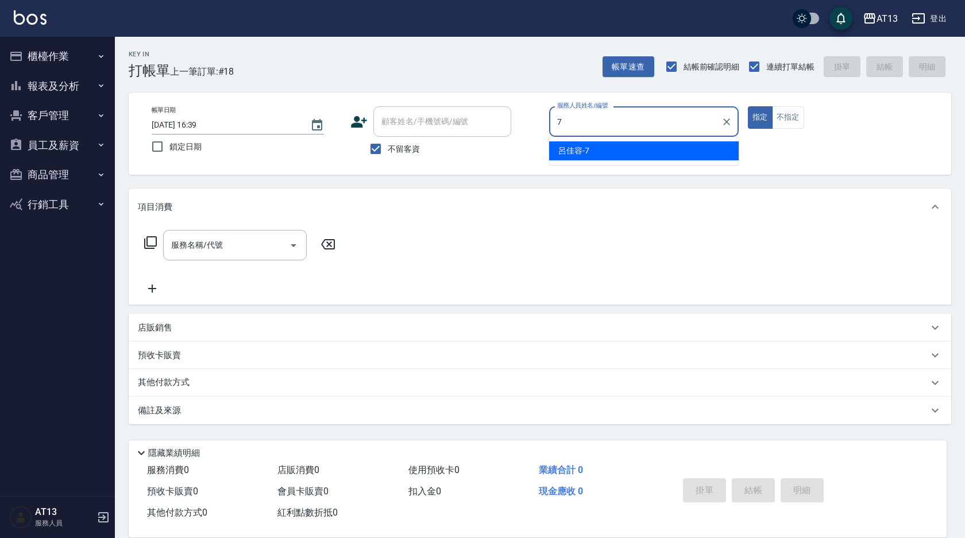
type input "呂佳容-7"
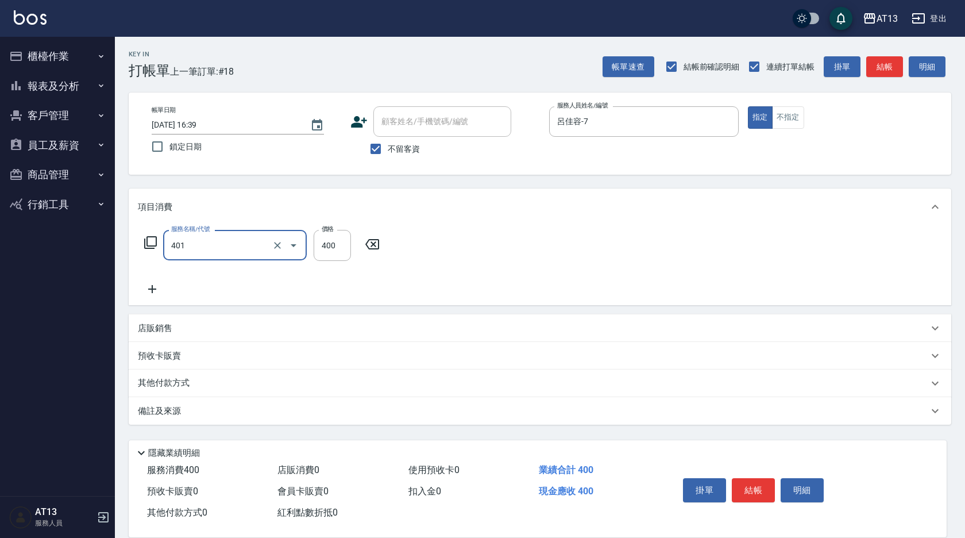
type input "剪髮(401)"
type input "200"
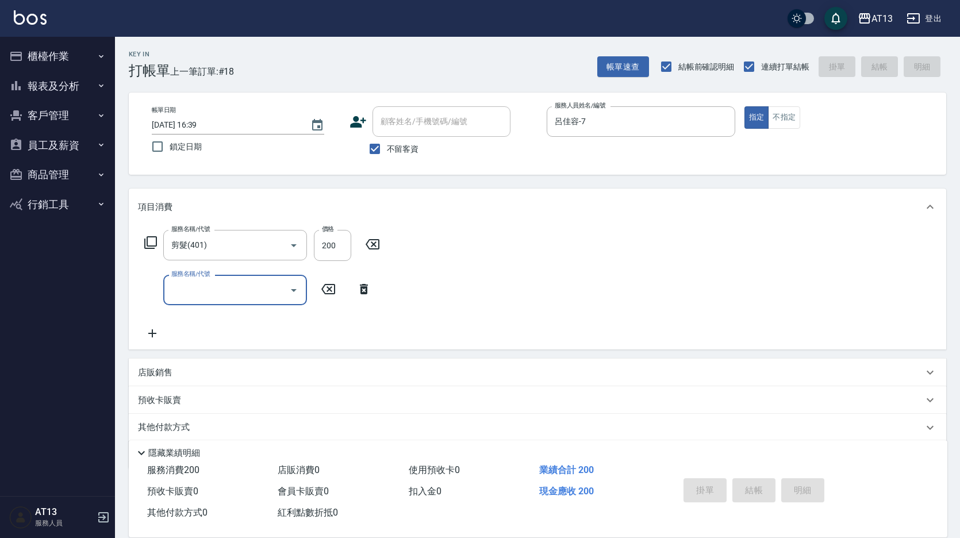
type input "[DATE] 16:40"
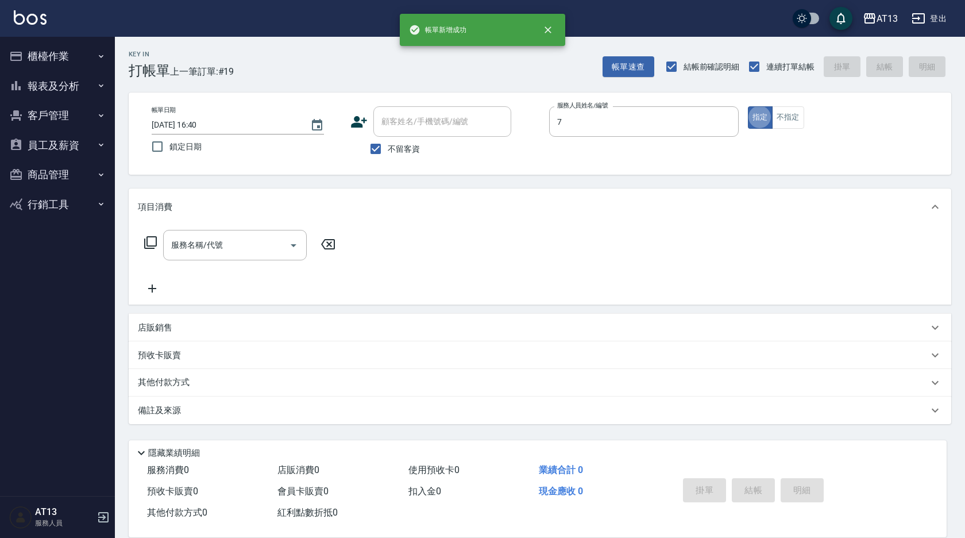
type input "呂佳容-7"
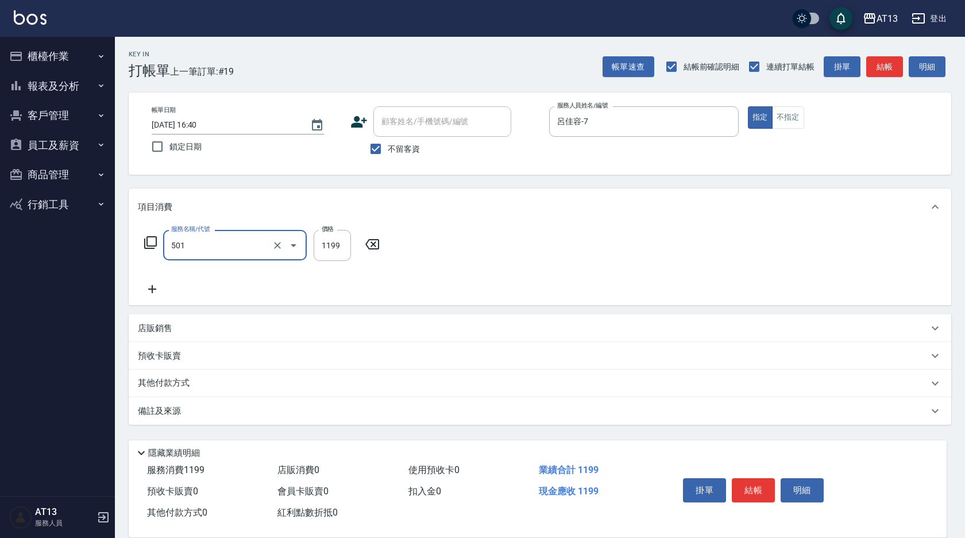
type input "染髮(501)"
type input "1000"
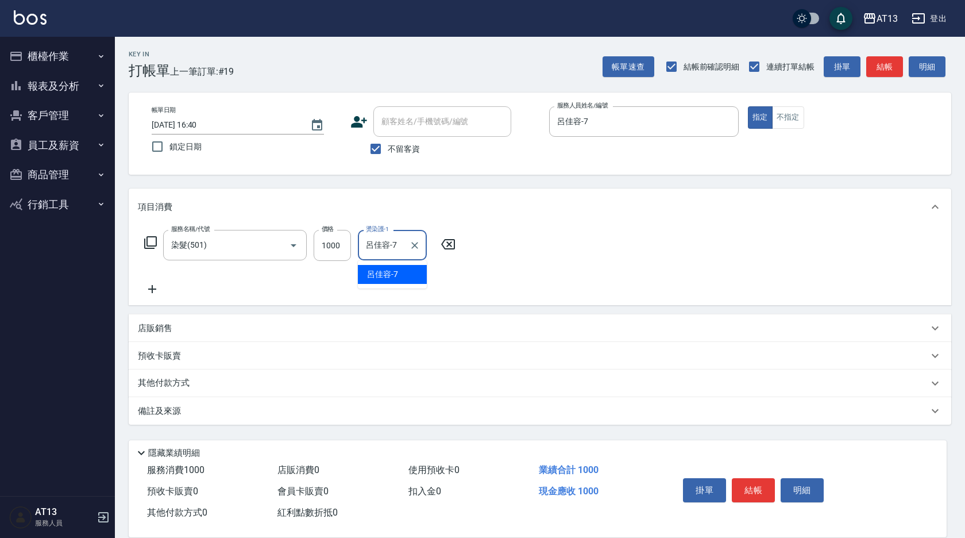
type input "呂佳容-7"
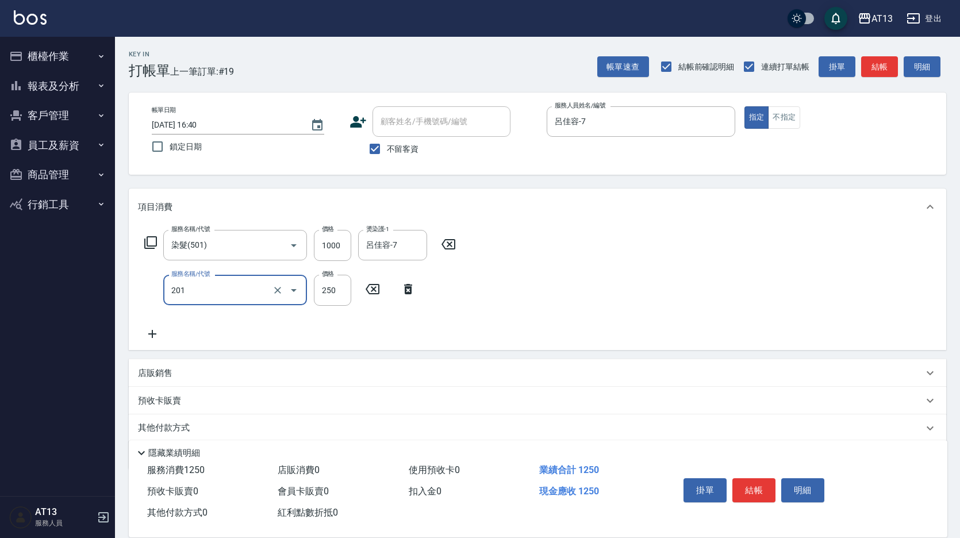
type input "洗髮(201)"
type input "鍾曉恩-26"
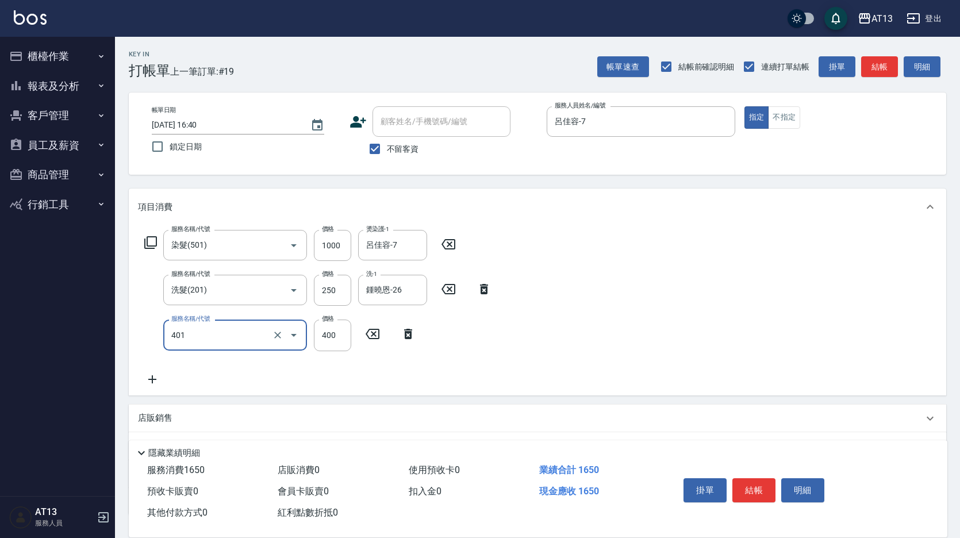
type input "剪髮(401)"
type input "200"
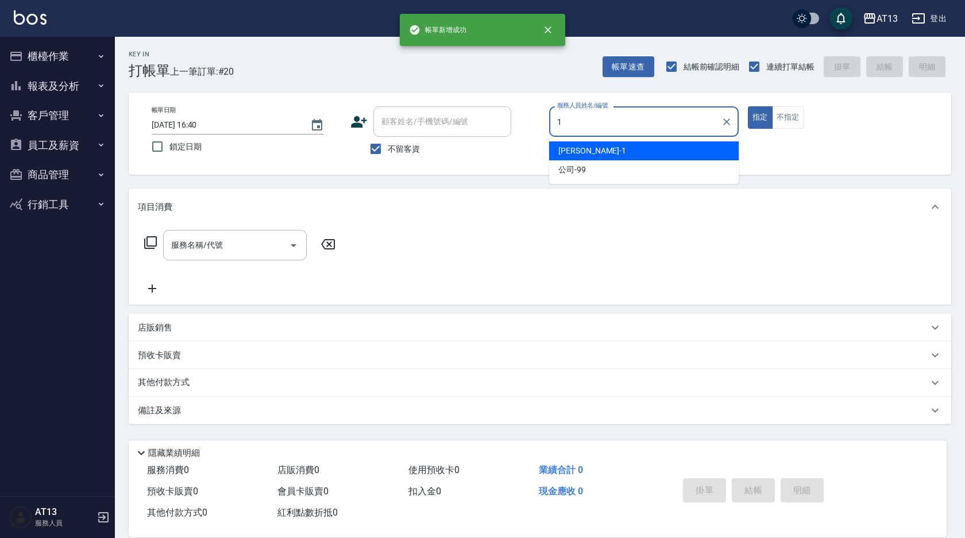
type input "[PERSON_NAME]-1"
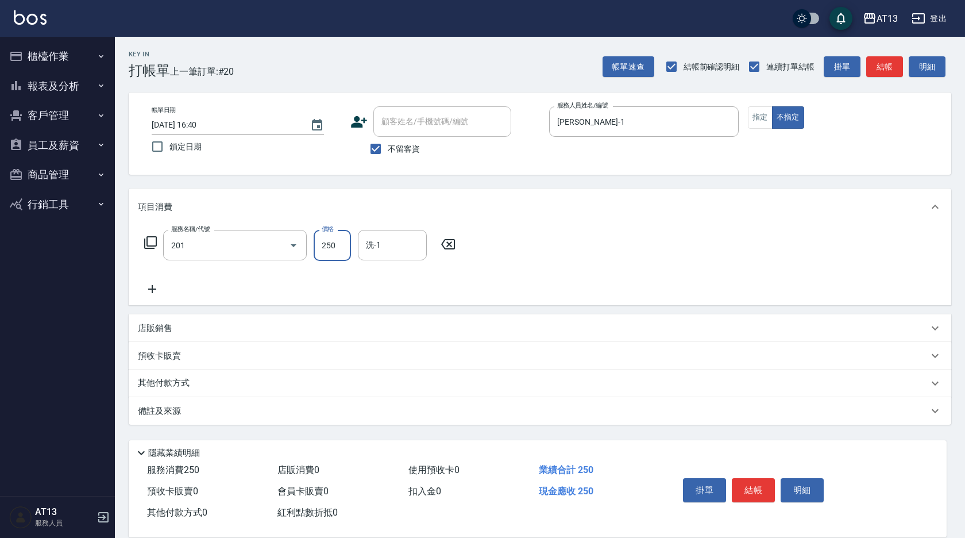
type input "洗髮(201)"
type input "[PERSON_NAME]-1"
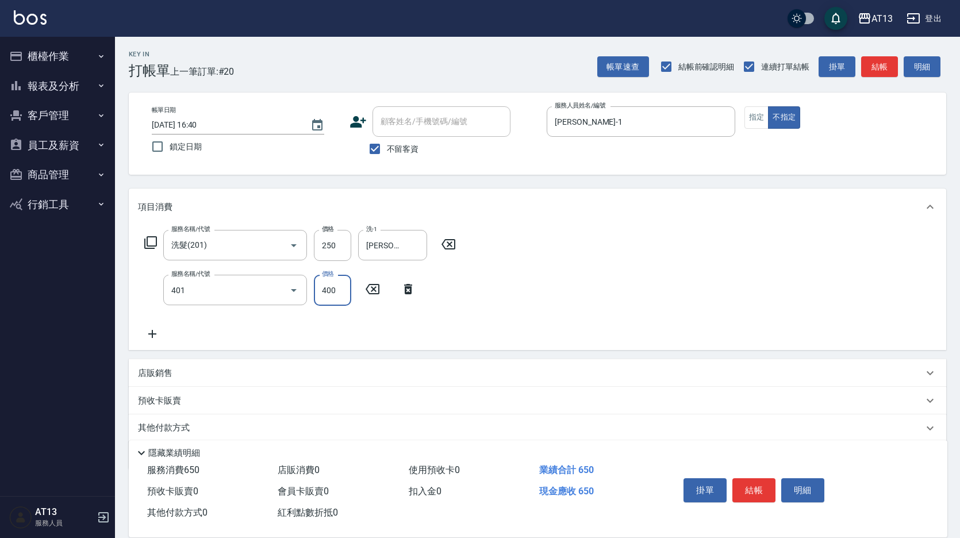
type input "剪髮(401)"
type input "200"
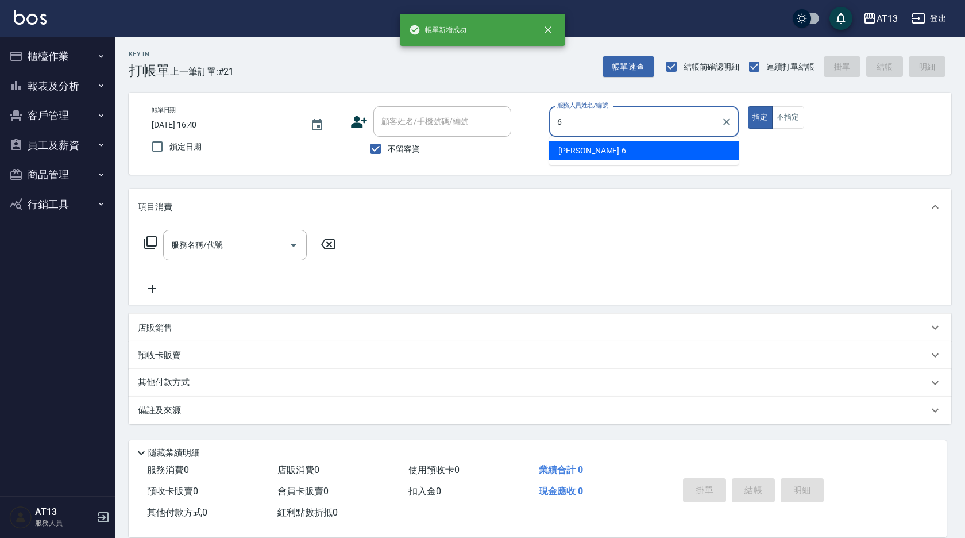
type input "[PERSON_NAME]-6"
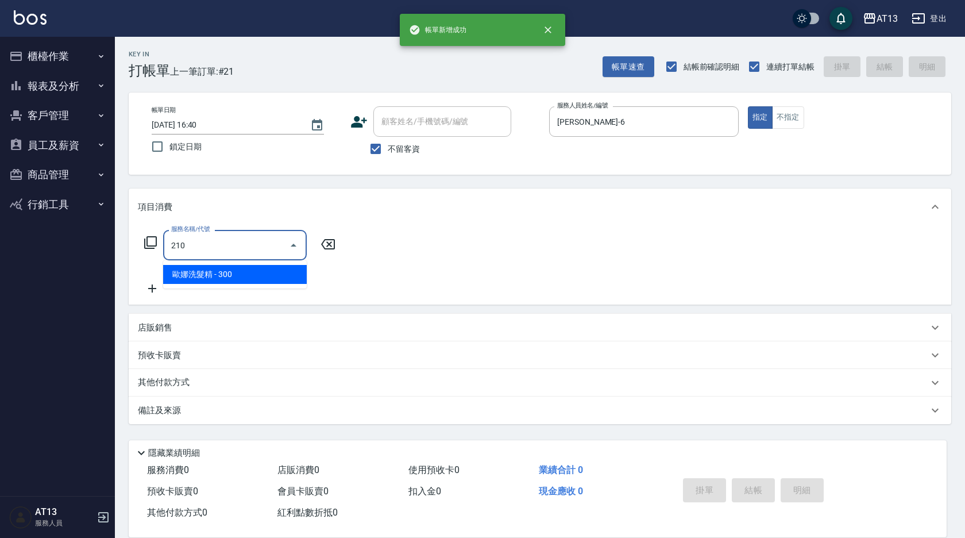
type input "歐娜洗髮精(210)"
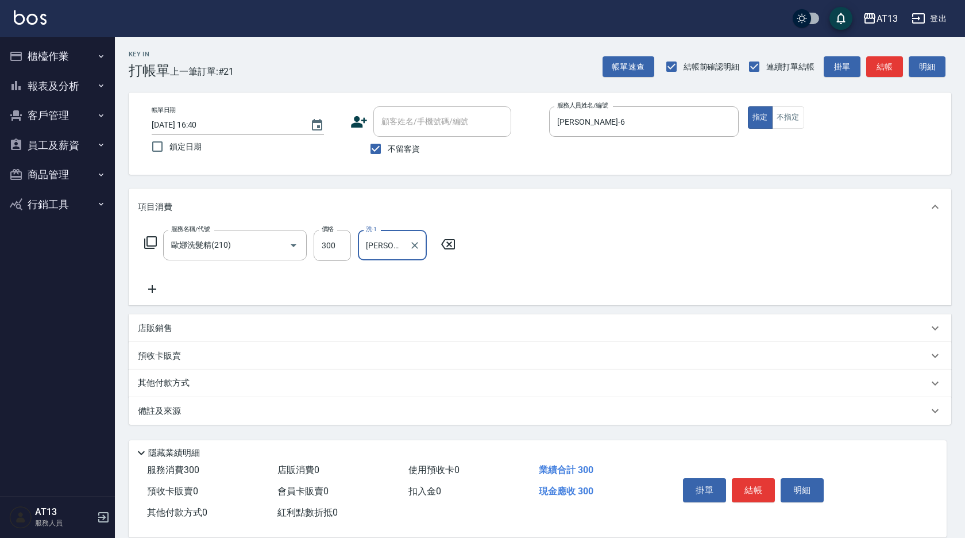
type input "[PERSON_NAME]-6"
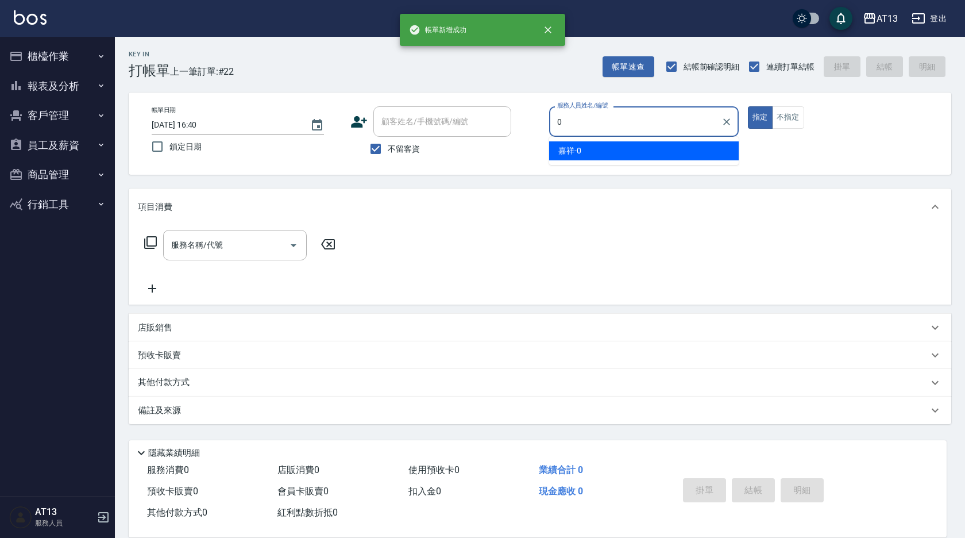
type input "嘉祥-0"
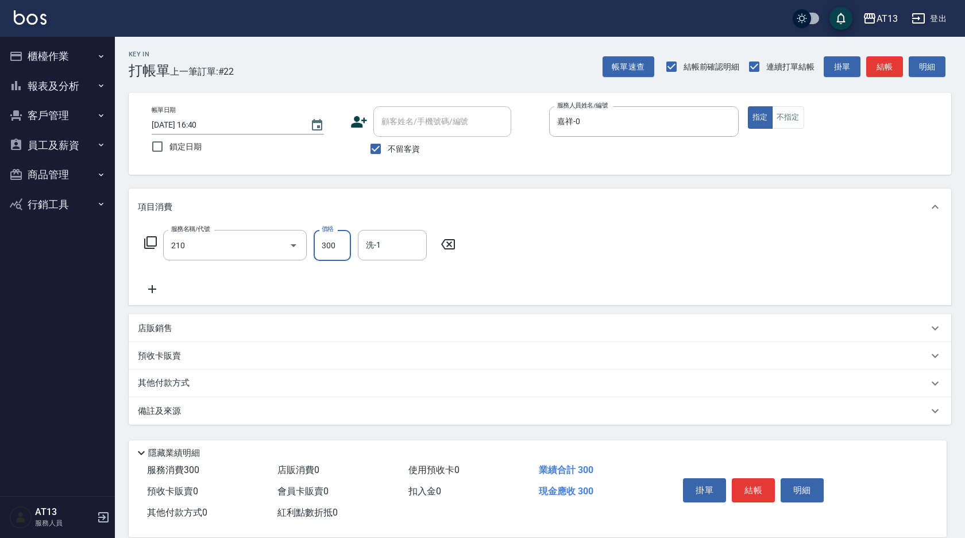
type input "歐娜洗髮精(210)"
type input "鍾曉恩-26"
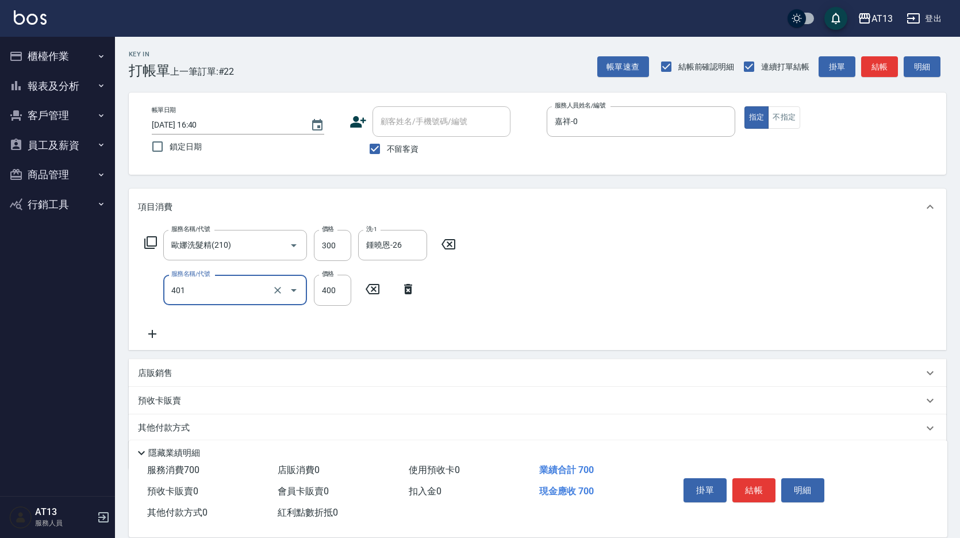
type input "剪髮(401)"
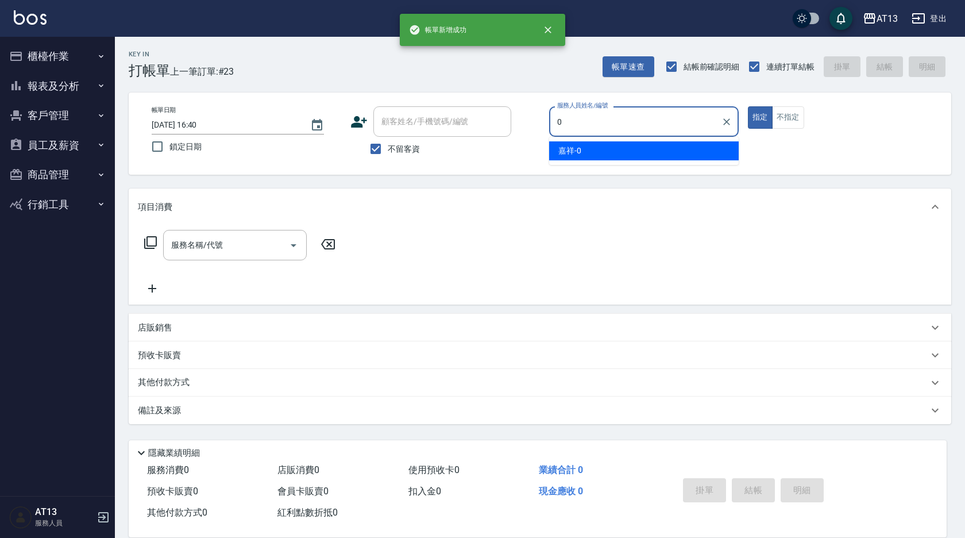
type input "嘉祥-0"
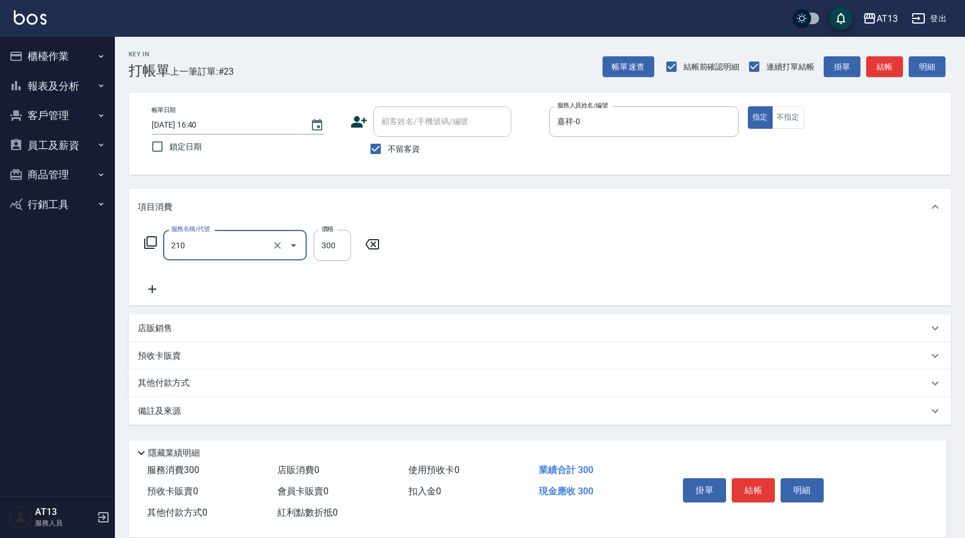
type input "歐娜洗髮精(210)"
type input "鍾曉恩-26"
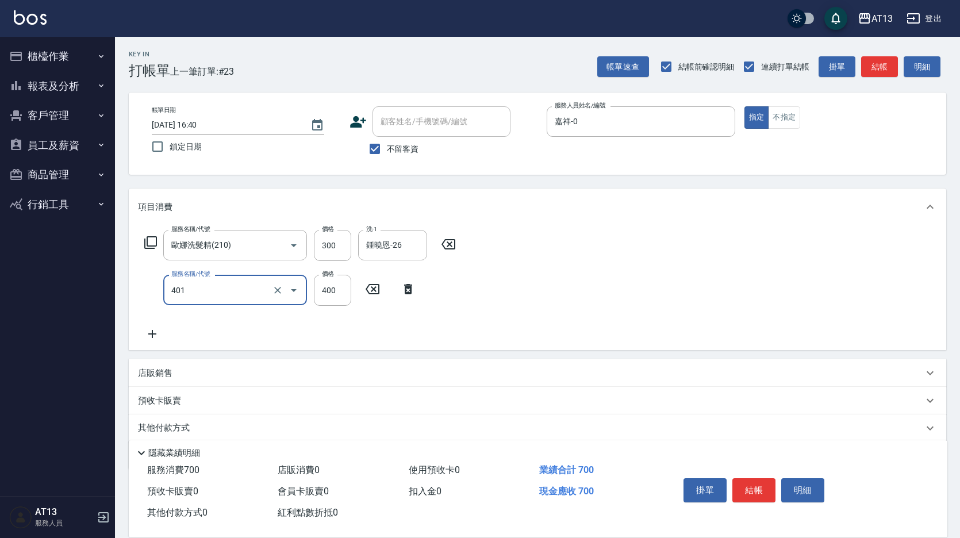
type input "剪髮(401)"
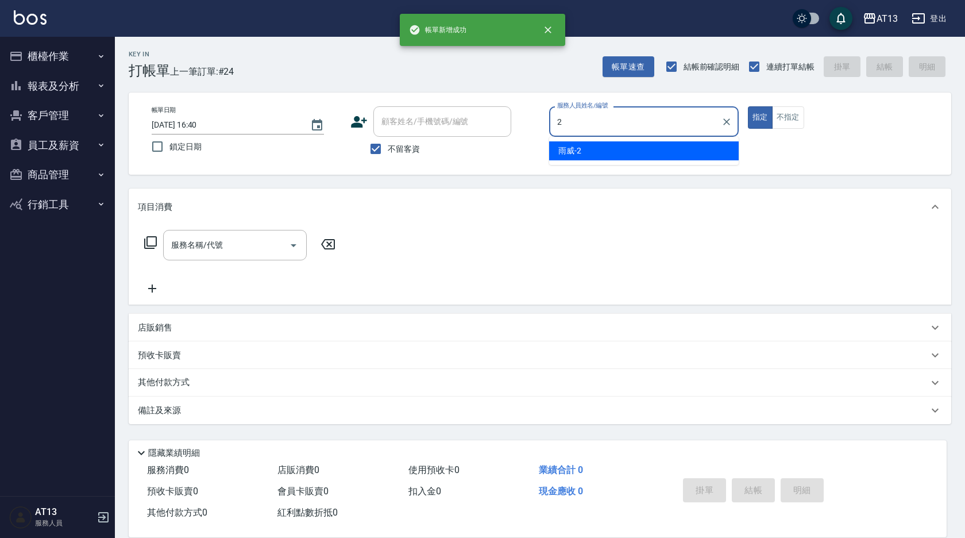
type input "雨威-2"
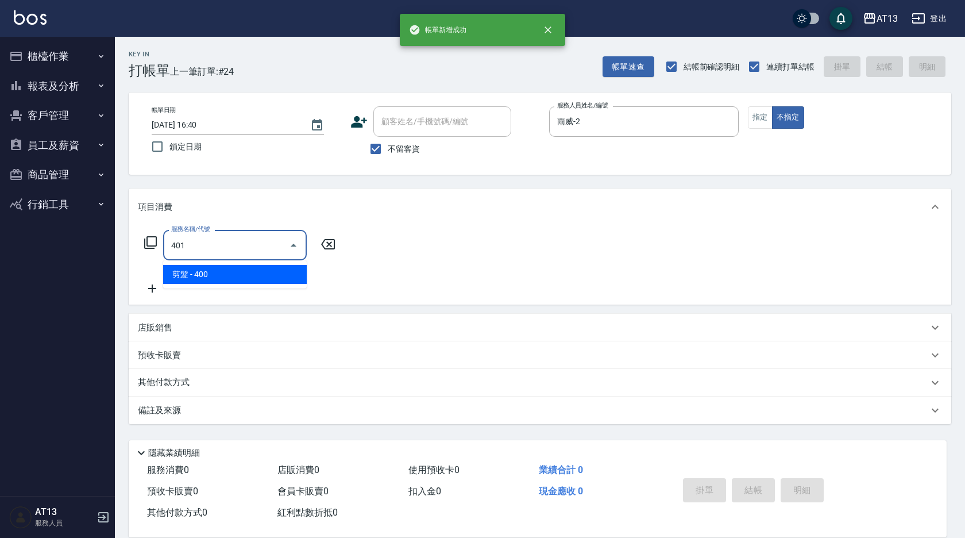
type input "剪髮(401)"
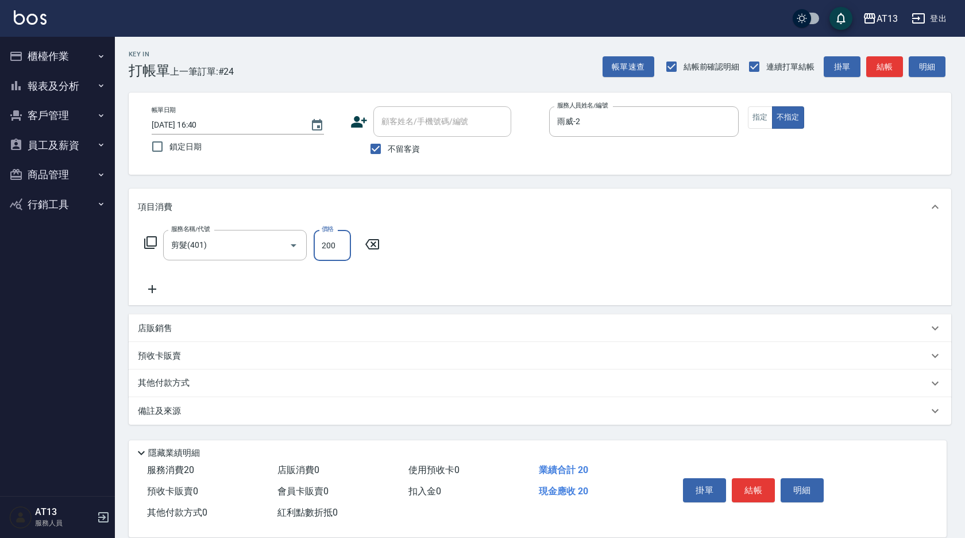
type input "200"
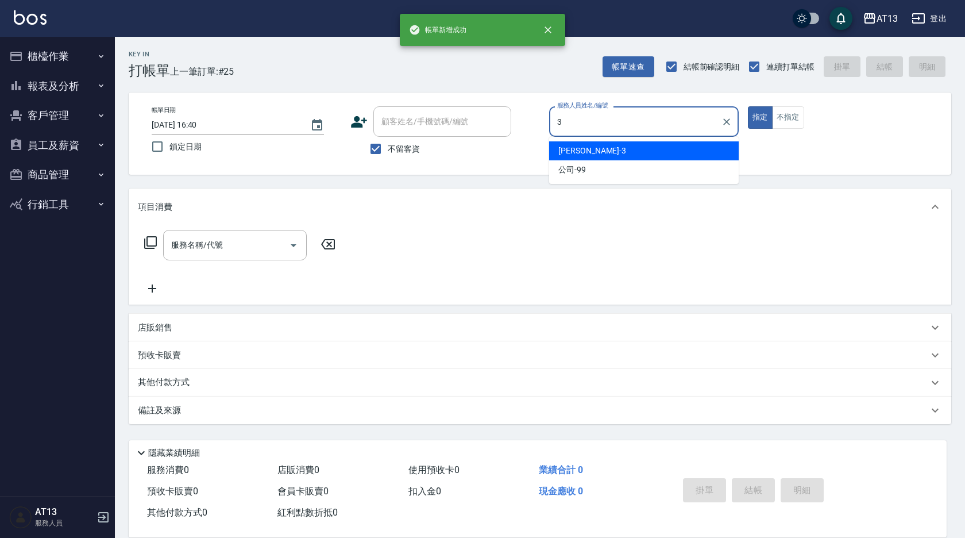
type input "[PERSON_NAME]-3"
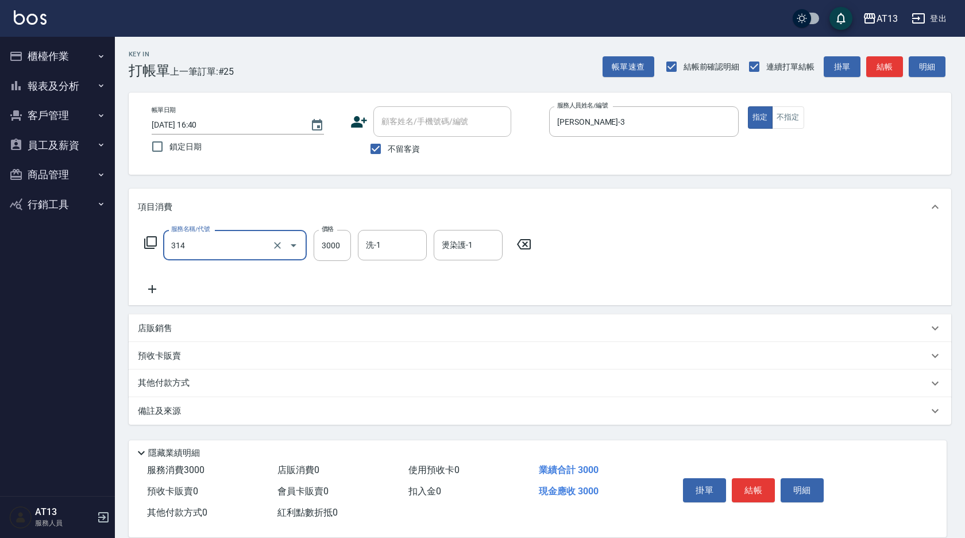
type input "CYA水質感2500UP(314)"
type input "2800"
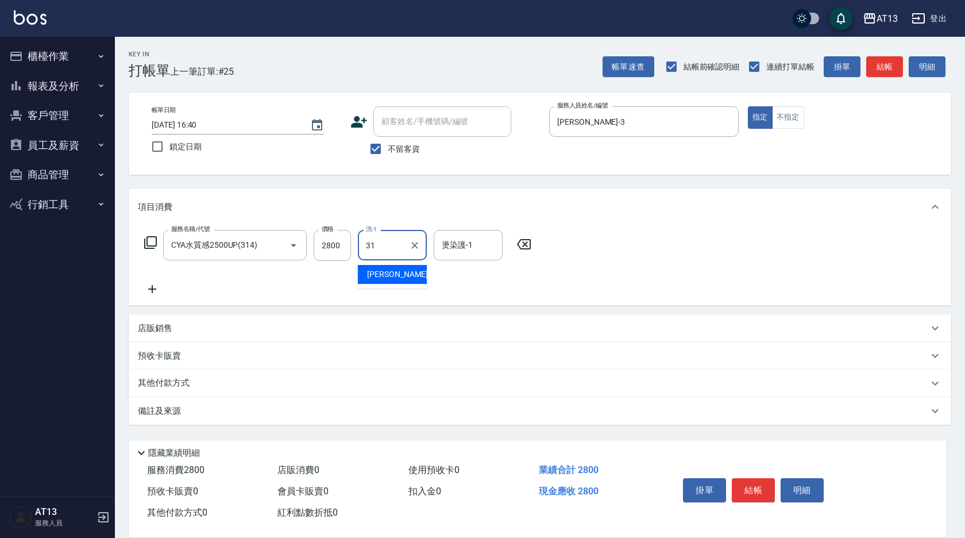
type input "[PERSON_NAME]-31"
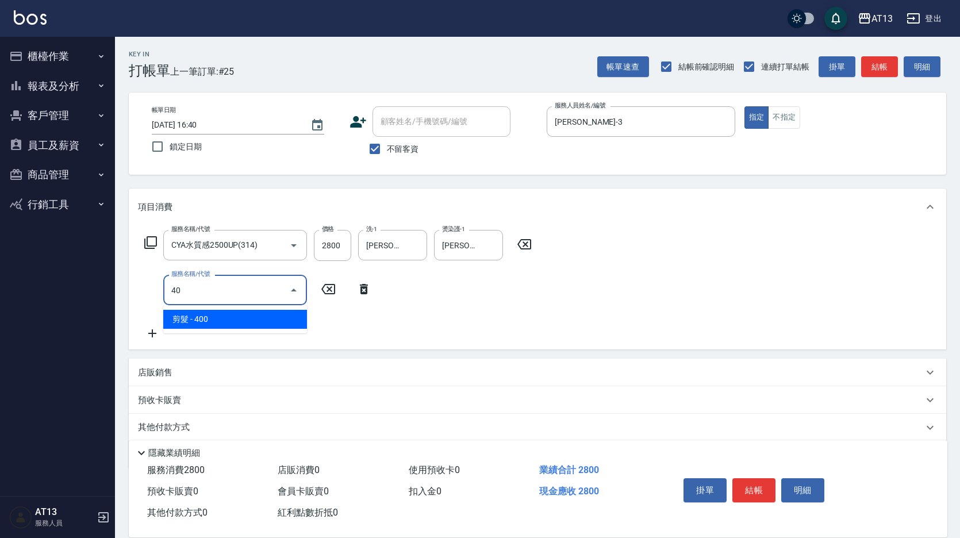
type input "4"
type input "松島舞鶴450(708)"
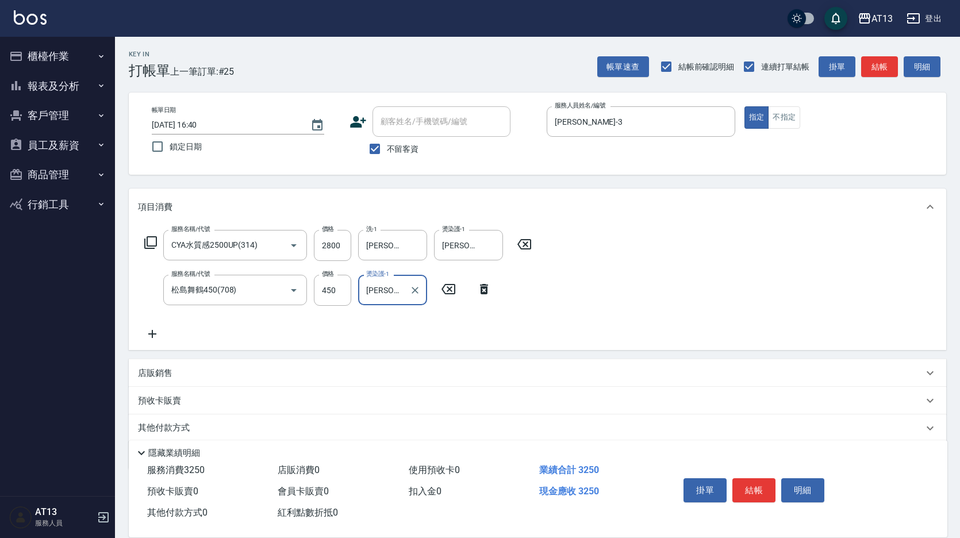
type input "[PERSON_NAME]-31"
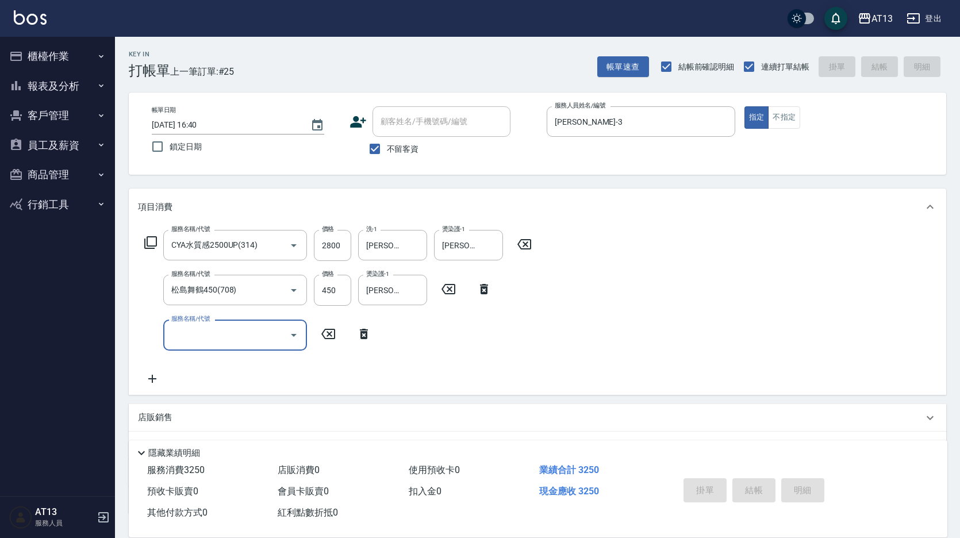
type input "[DATE] 16:42"
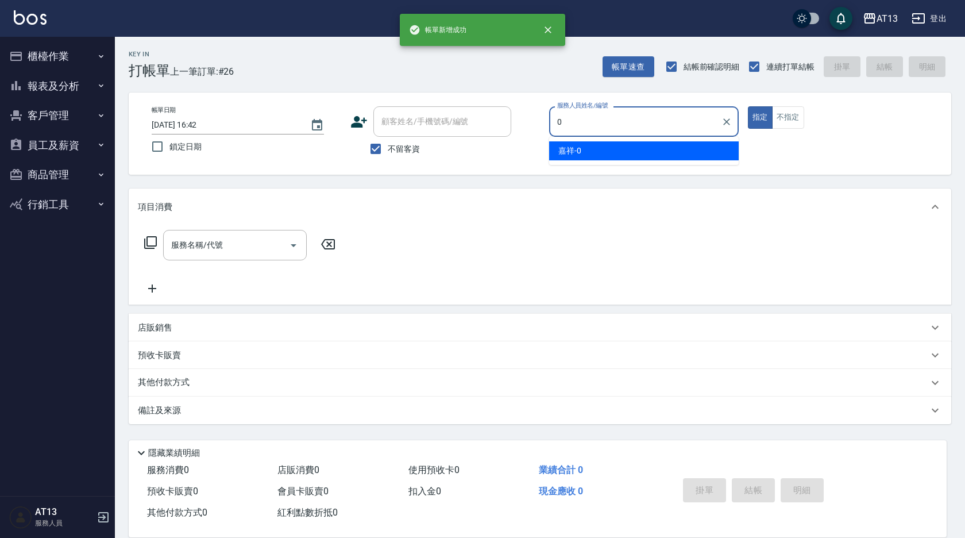
type input "嘉祥-0"
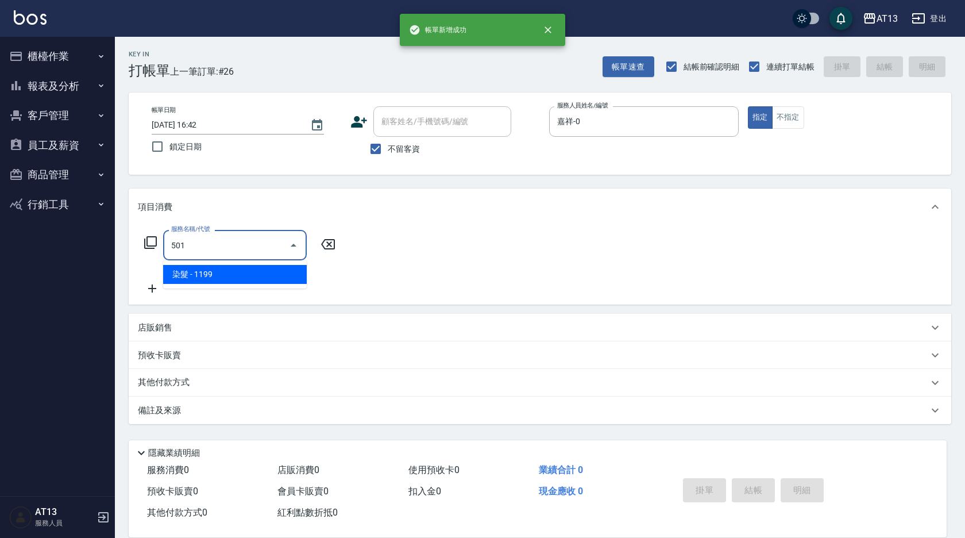
type input "染髮(501)"
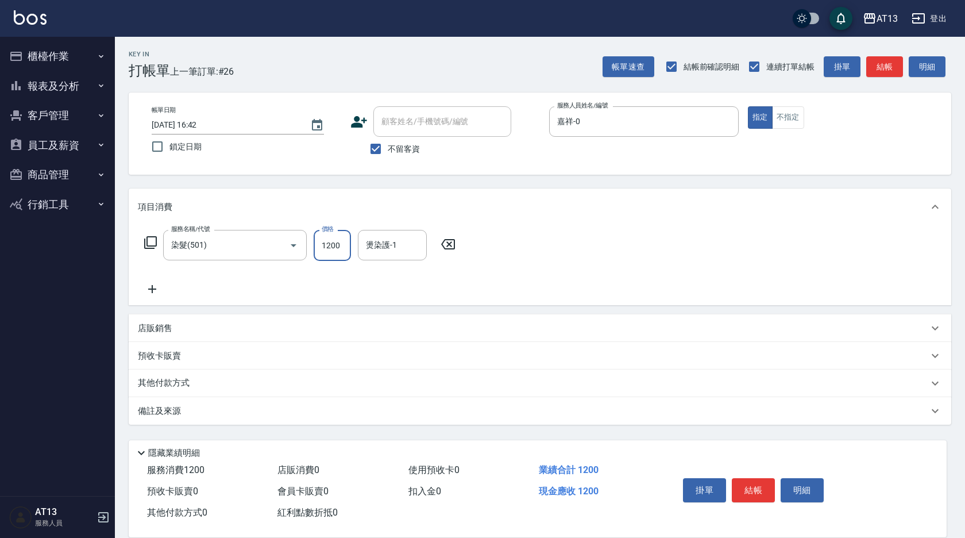
type input "1200"
type input "妤宸-29"
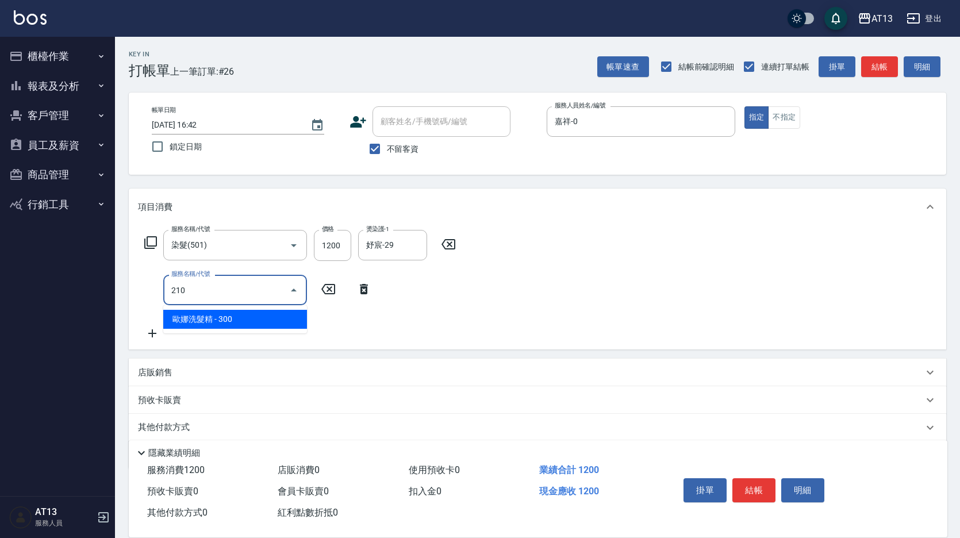
type input "歐娜洗髮精(210)"
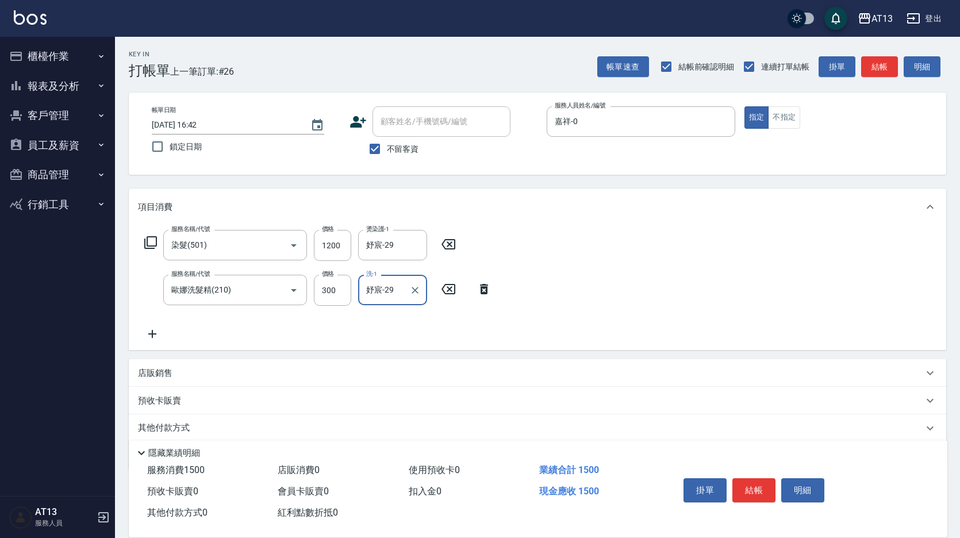
type input "妤宸-29"
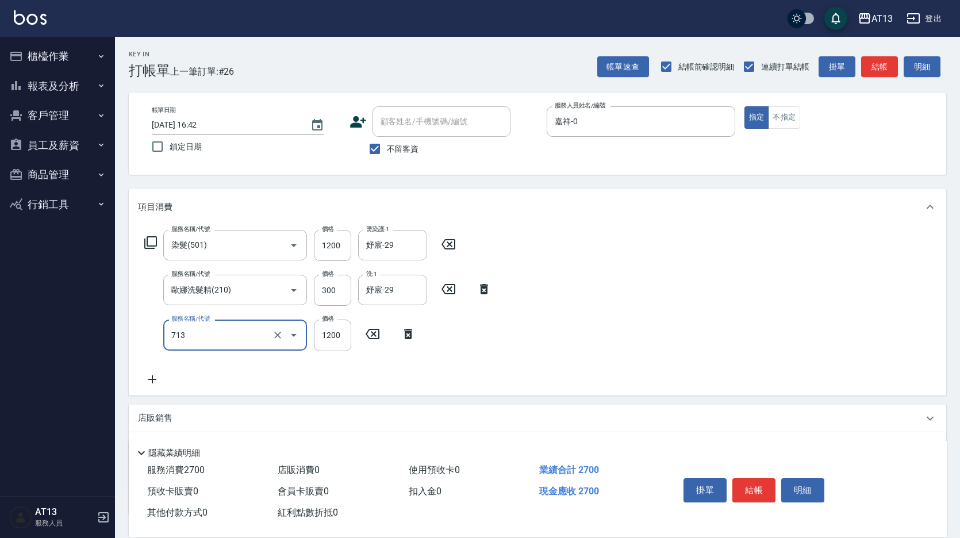
type input "水樣結構式1200(713)"
type input "840"
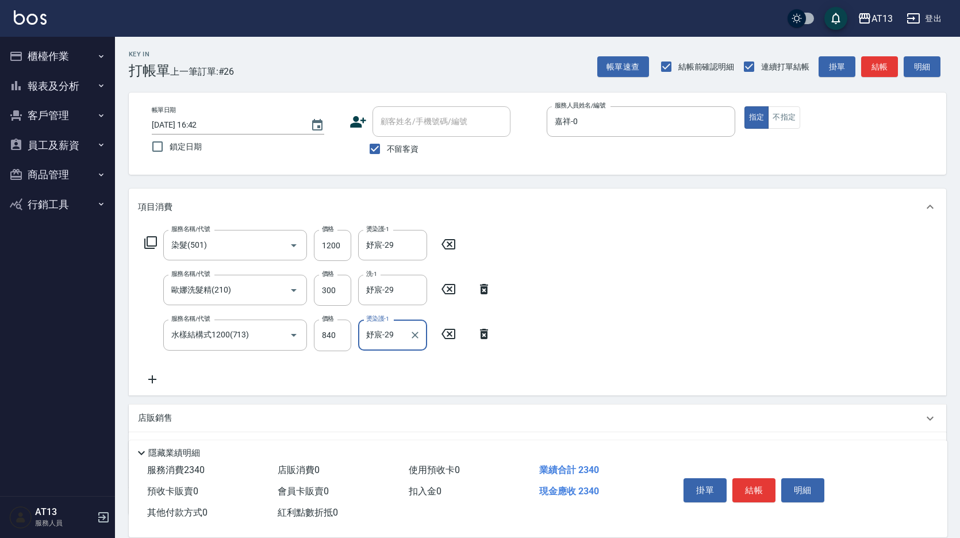
type input "妤宸-29"
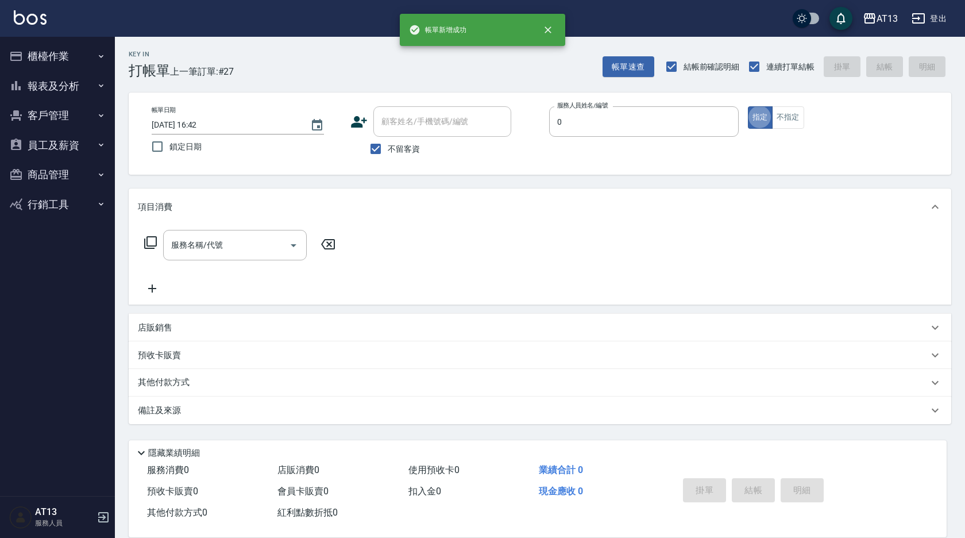
type input "嘉祥-0"
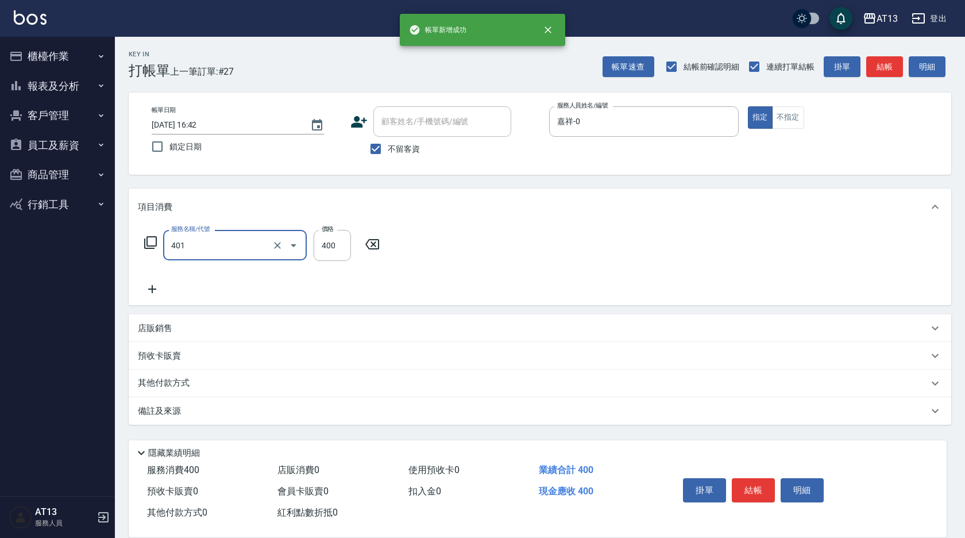
type input "剪髮(401)"
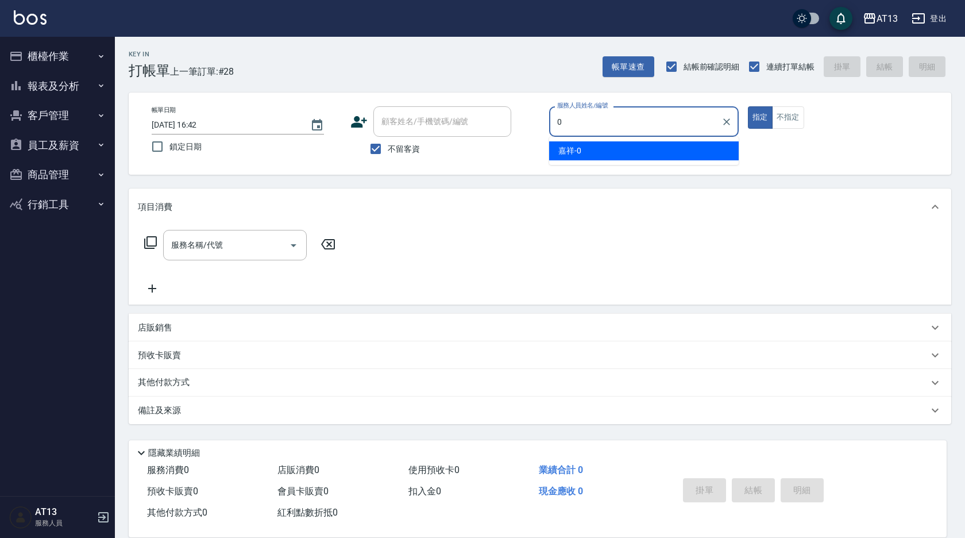
type input "嘉祥-0"
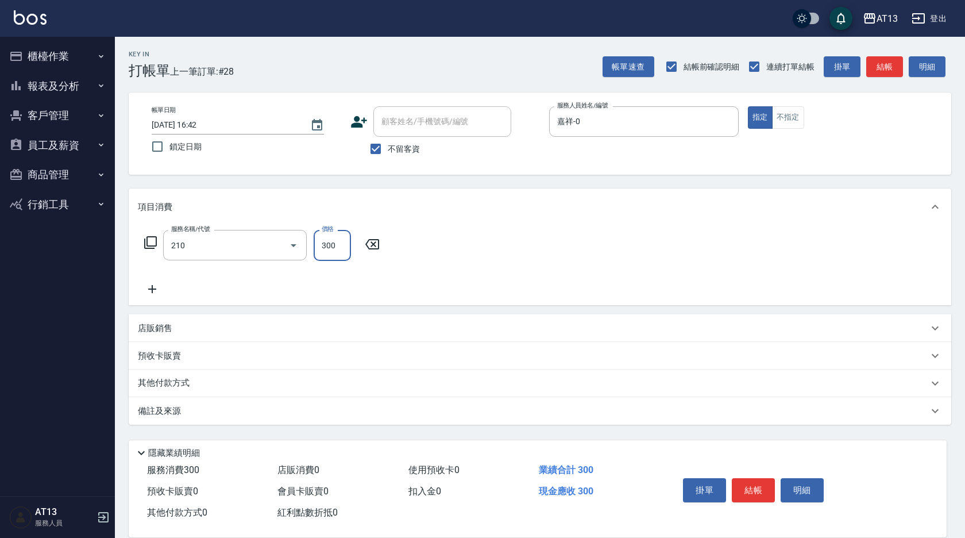
type input "歐娜洗髮精(210)"
type input "鍾曉恩-26"
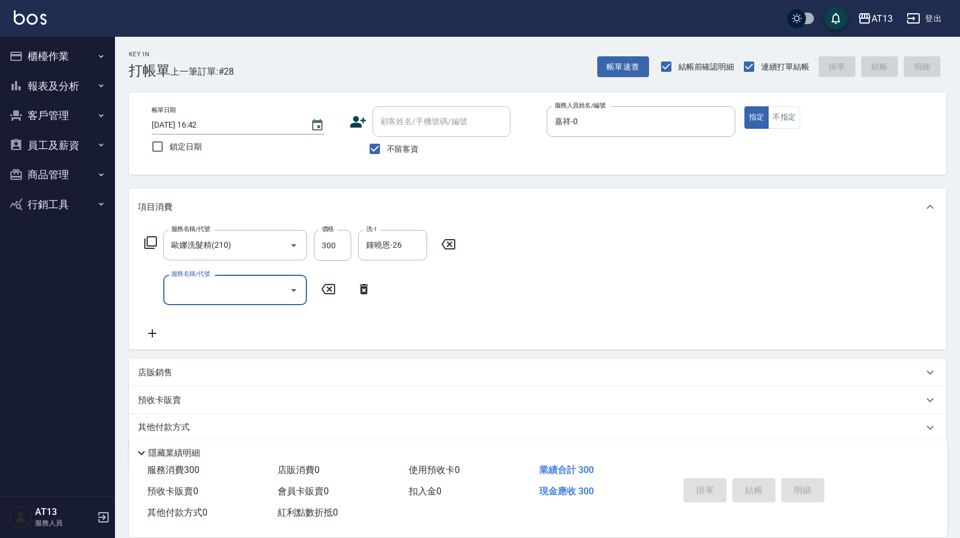
type input "[DATE] 16:43"
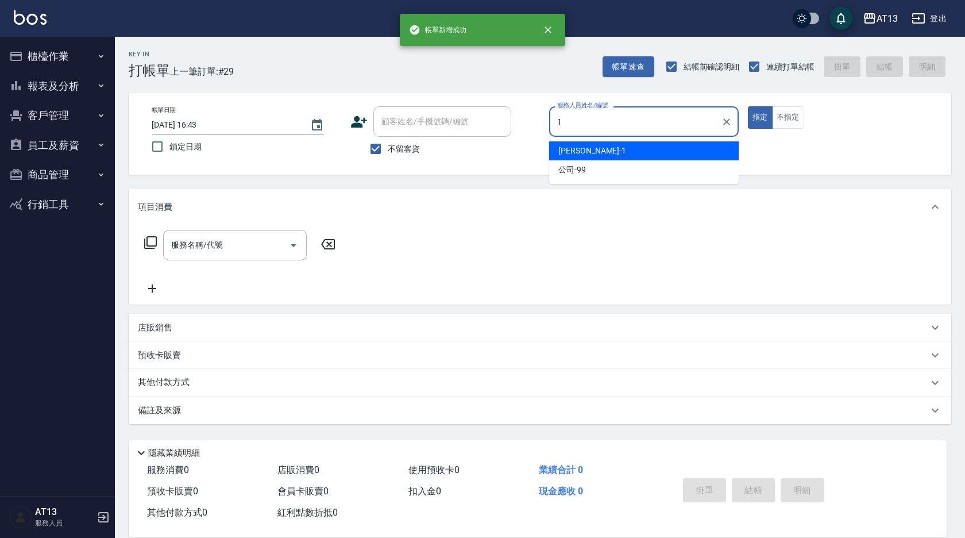
type input "[PERSON_NAME]-1"
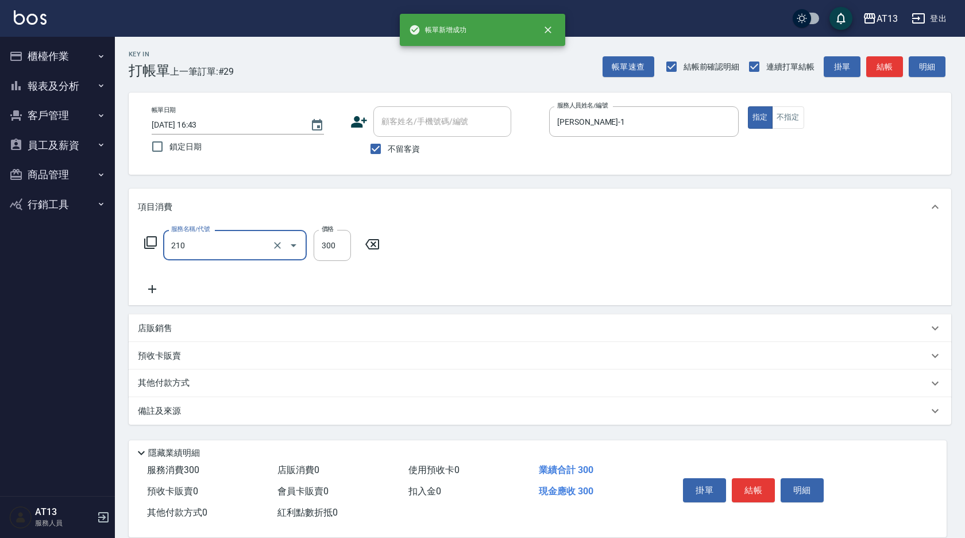
type input "歐娜洗髮精(210)"
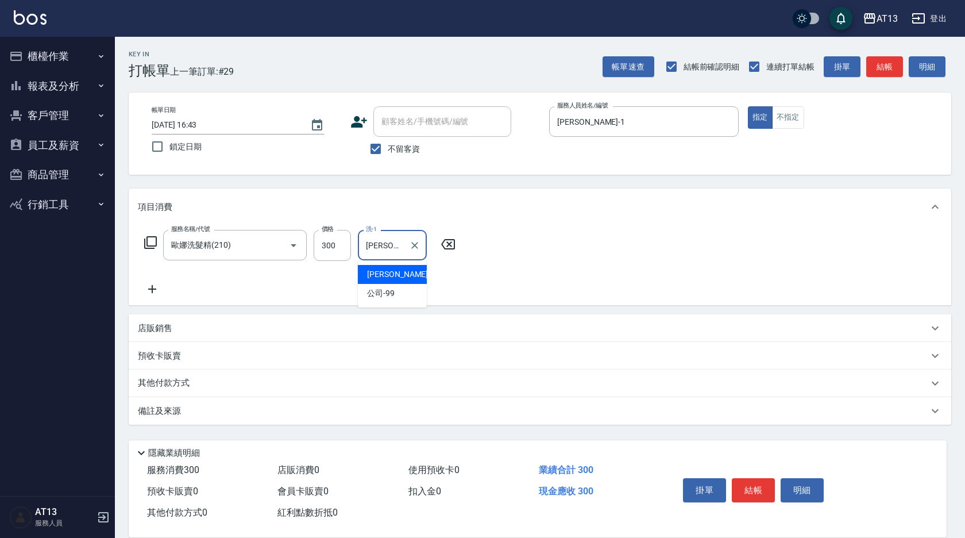
type input "[PERSON_NAME]-1"
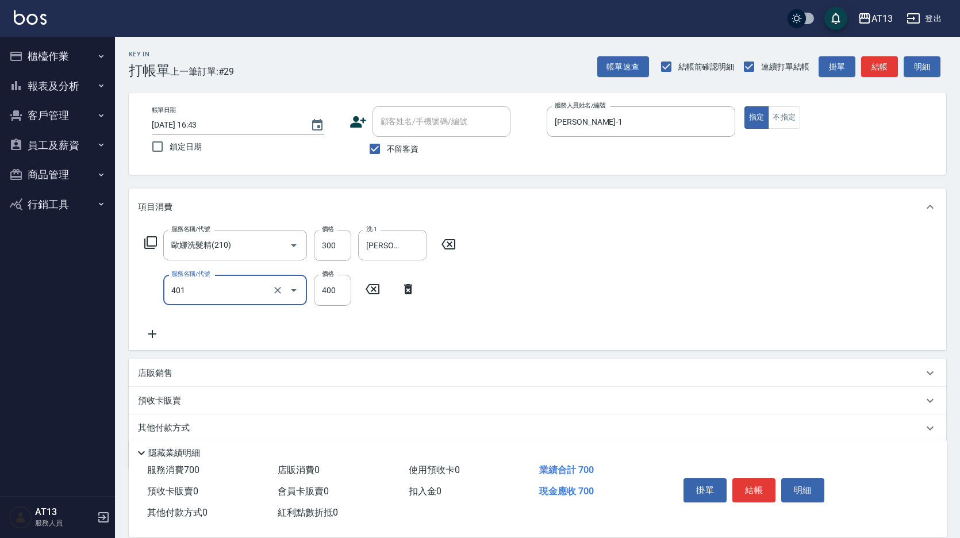
type input "剪髮(401)"
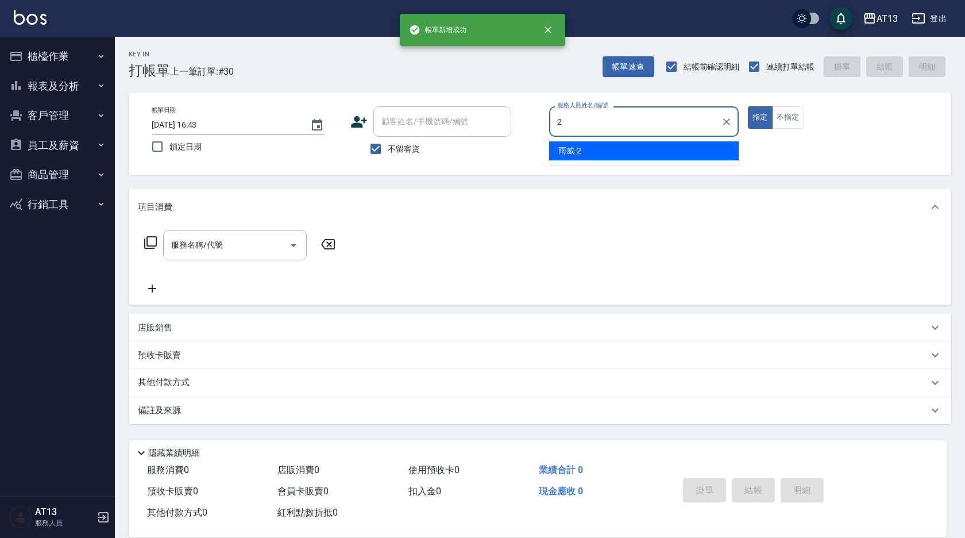
type input "雨威-2"
